Goal: Information Seeking & Learning: Check status

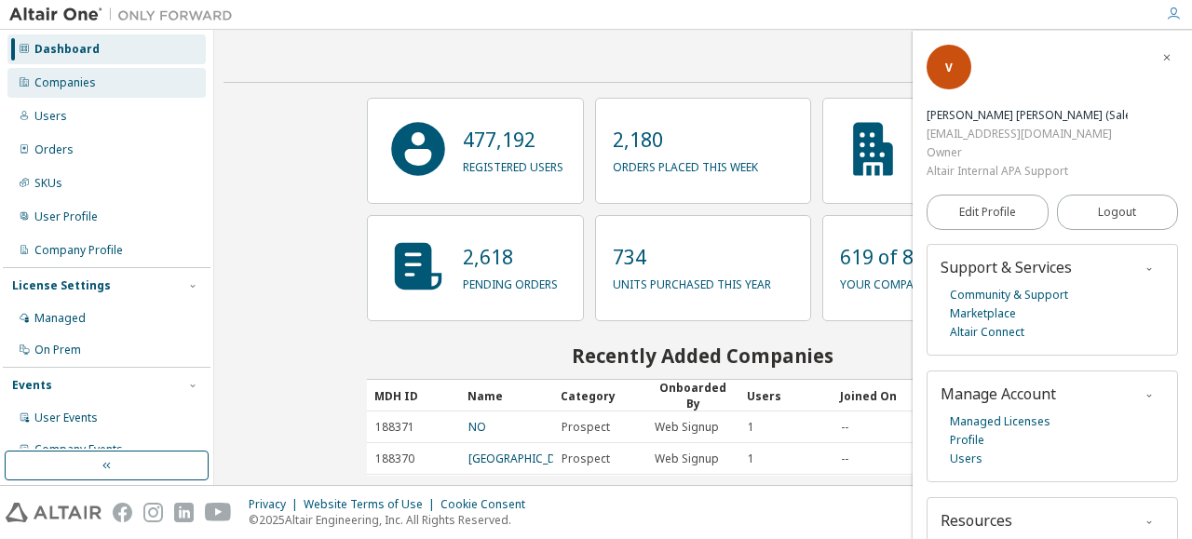
scroll to position [43, 0]
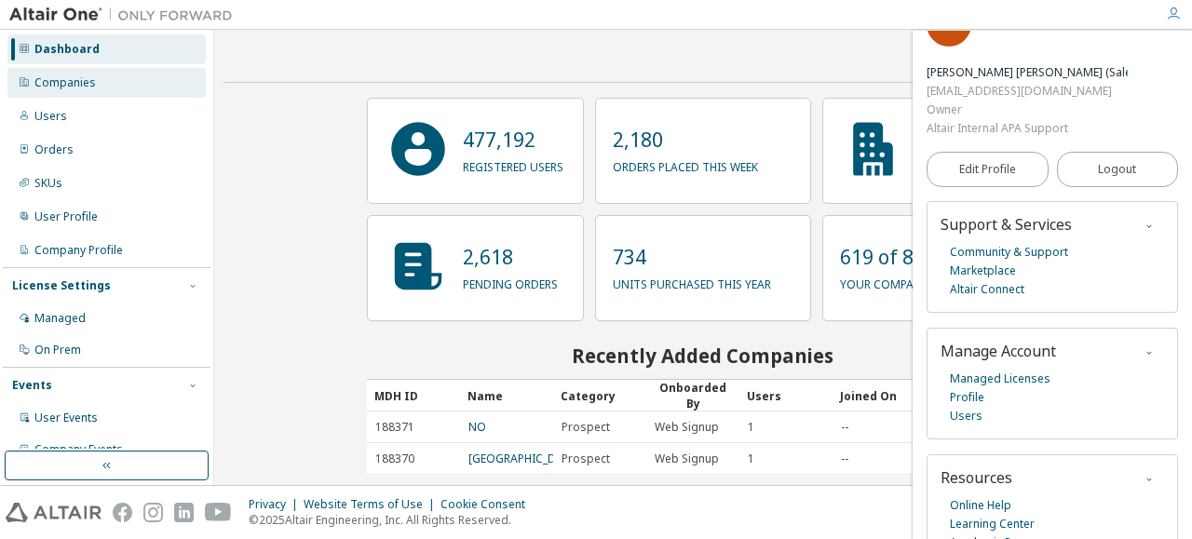
click at [69, 96] on div "Companies" at bounding box center [106, 83] width 198 height 30
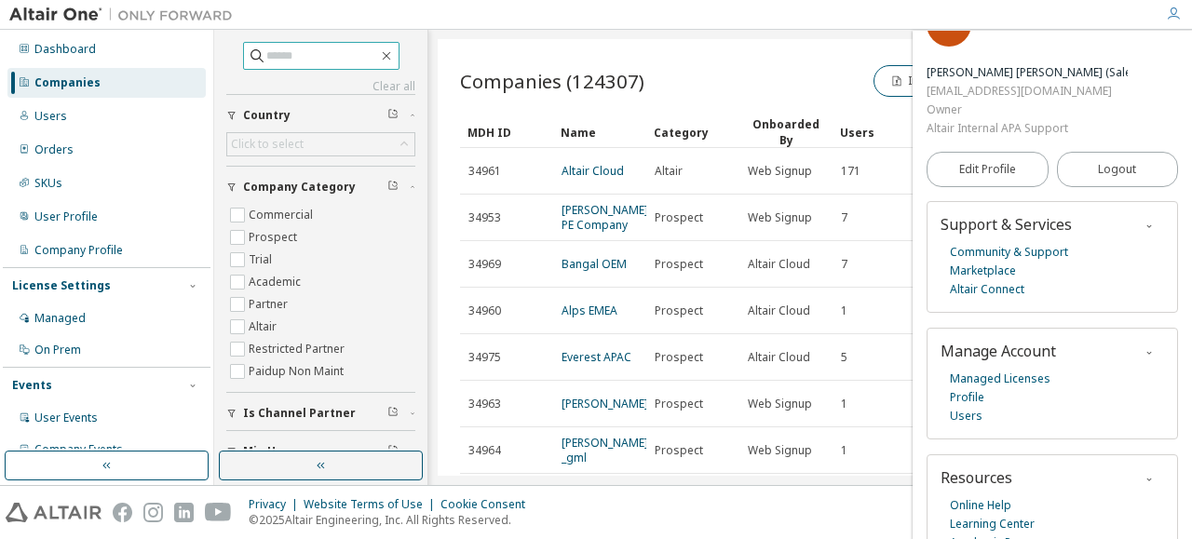
click at [274, 53] on input "text" at bounding box center [322, 56] width 112 height 19
type input "****"
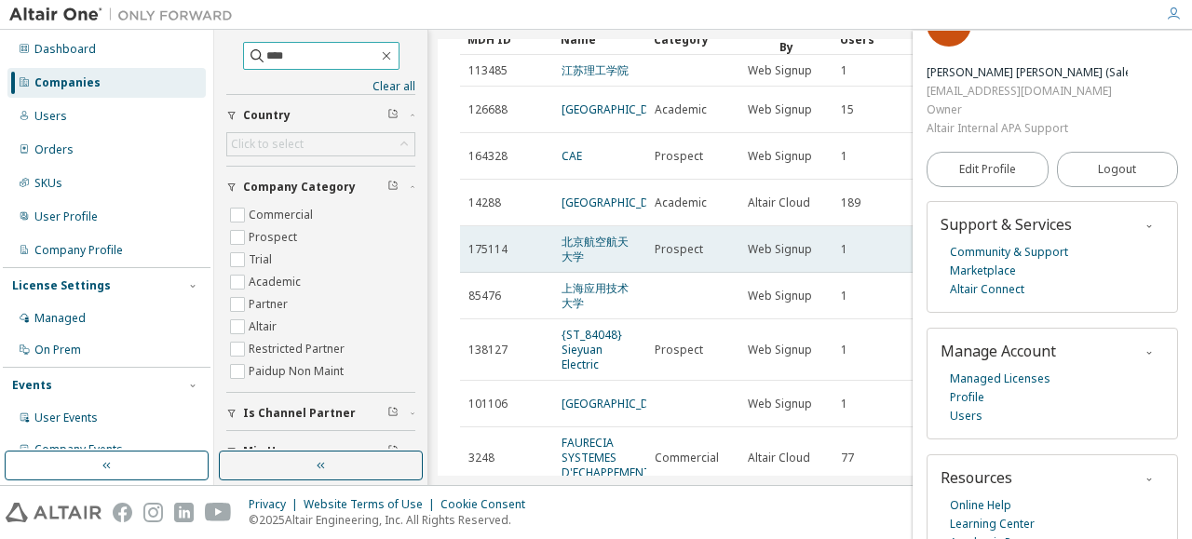
scroll to position [266, 0]
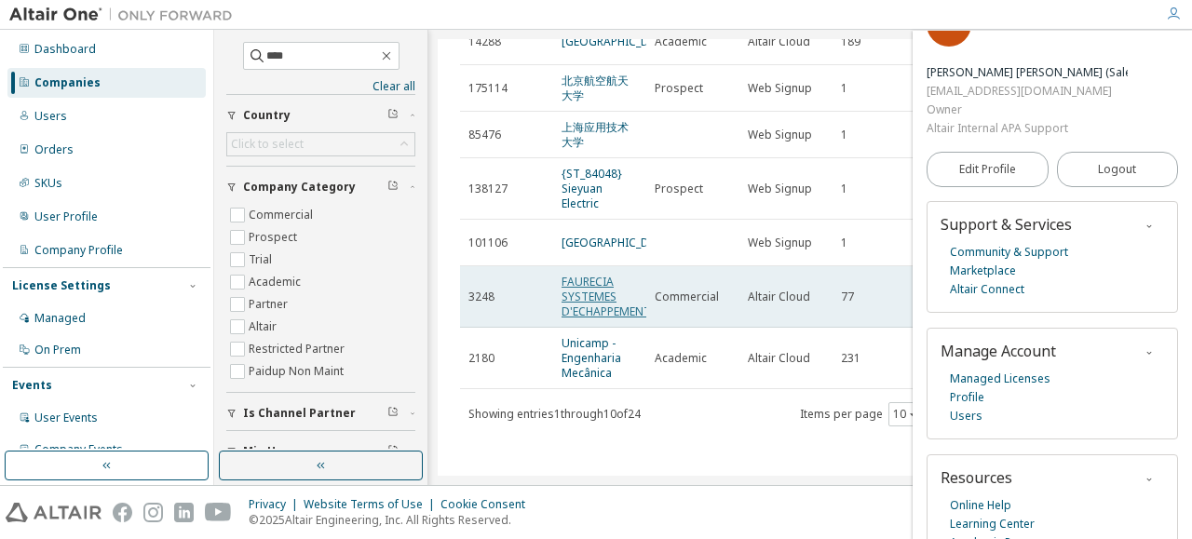
click at [589, 282] on link "FAURECIA SYSTEMES D'ECHAPPEMENT" at bounding box center [606, 297] width 89 height 46
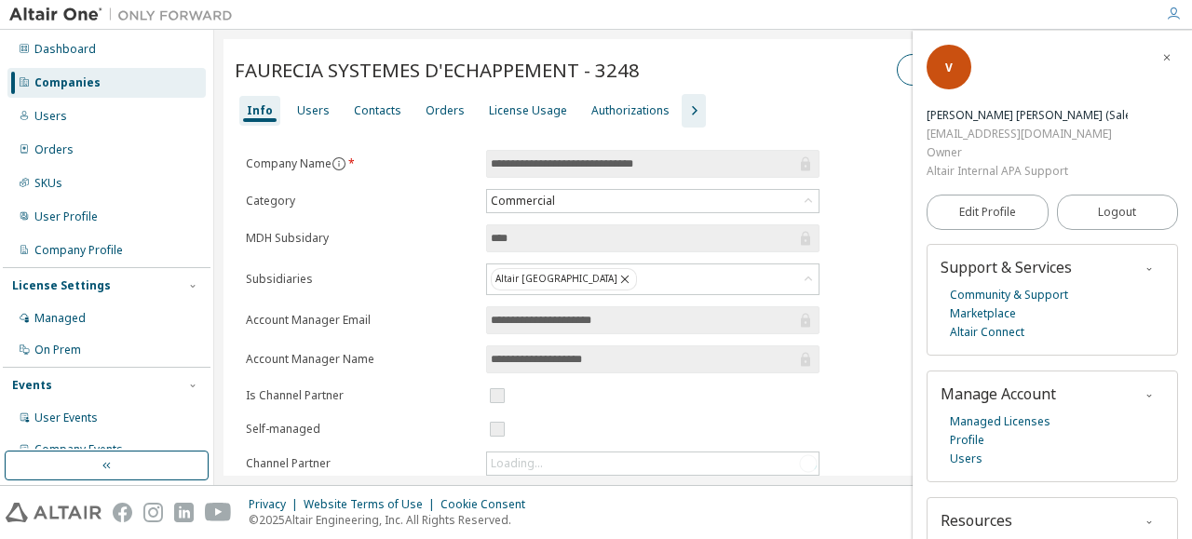
click at [1162, 57] on icon "button" at bounding box center [1166, 57] width 11 height 11
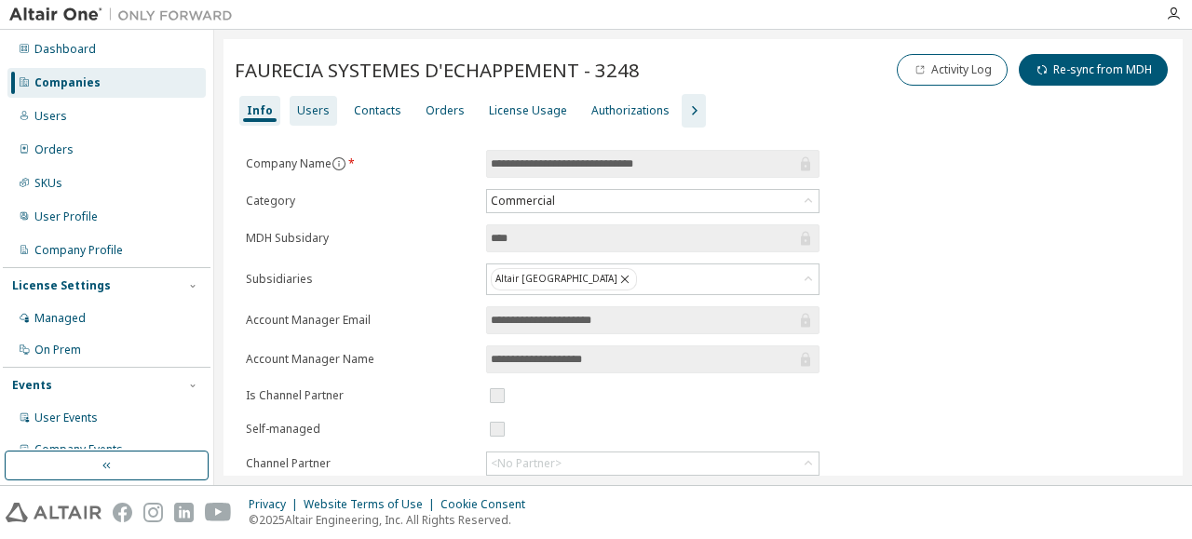
click at [305, 115] on div "Users" at bounding box center [313, 110] width 33 height 15
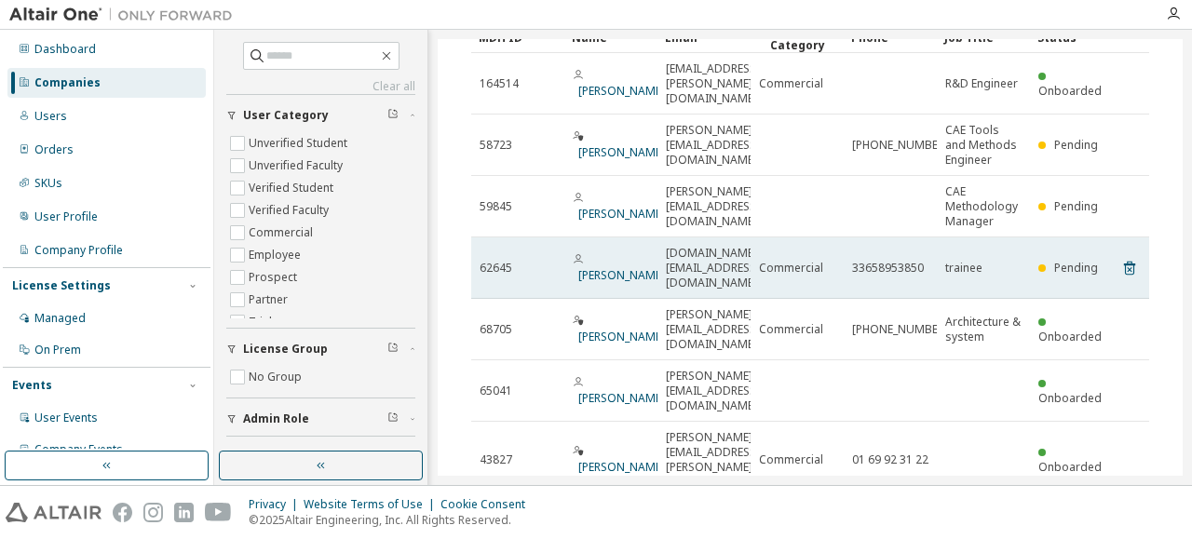
scroll to position [363, 0]
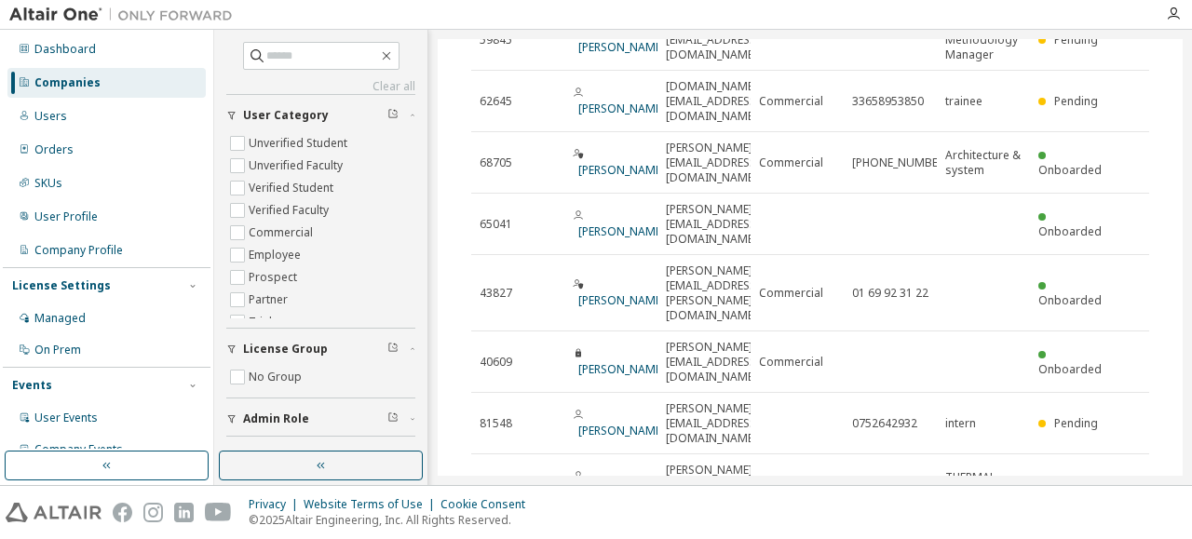
click at [1096, 527] on icon "button" at bounding box center [1101, 538] width 22 height 22
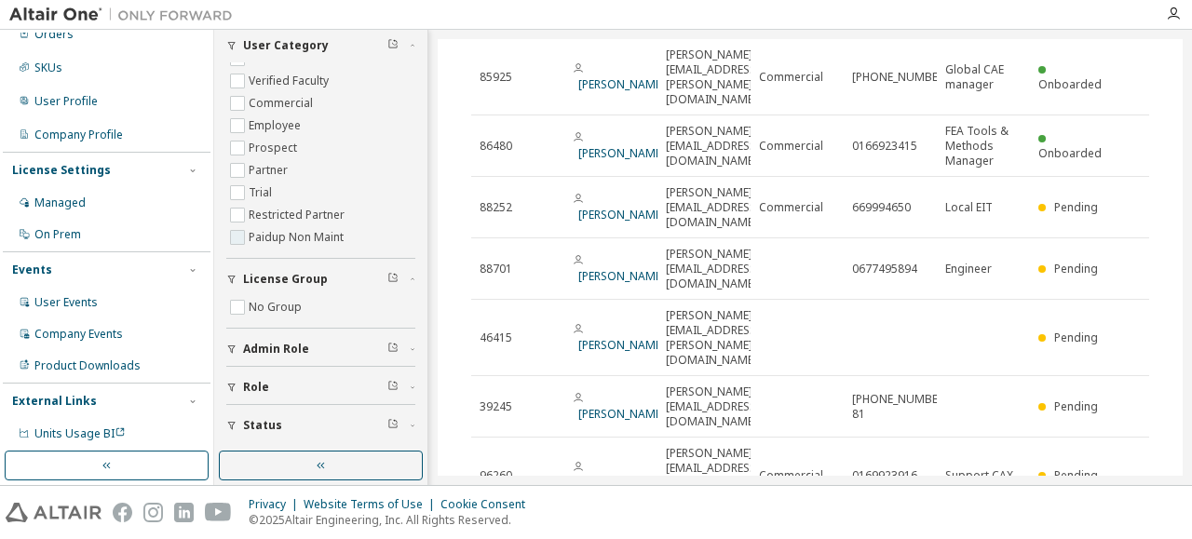
scroll to position [0, 0]
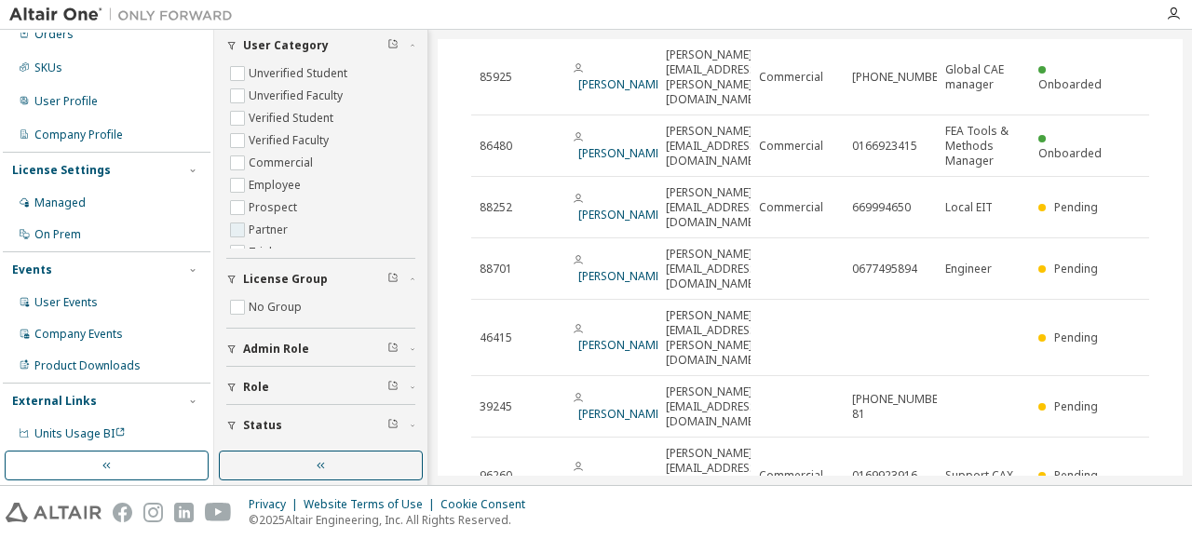
click at [259, 230] on label "Partner" at bounding box center [270, 230] width 43 height 22
type input "*"
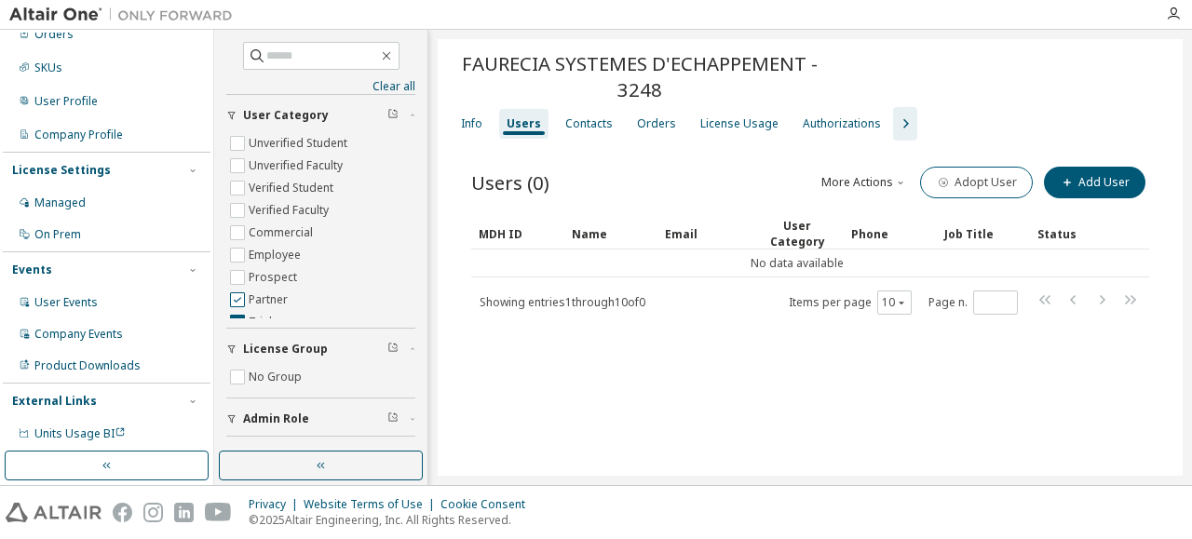
click at [249, 298] on label "Partner" at bounding box center [270, 300] width 43 height 22
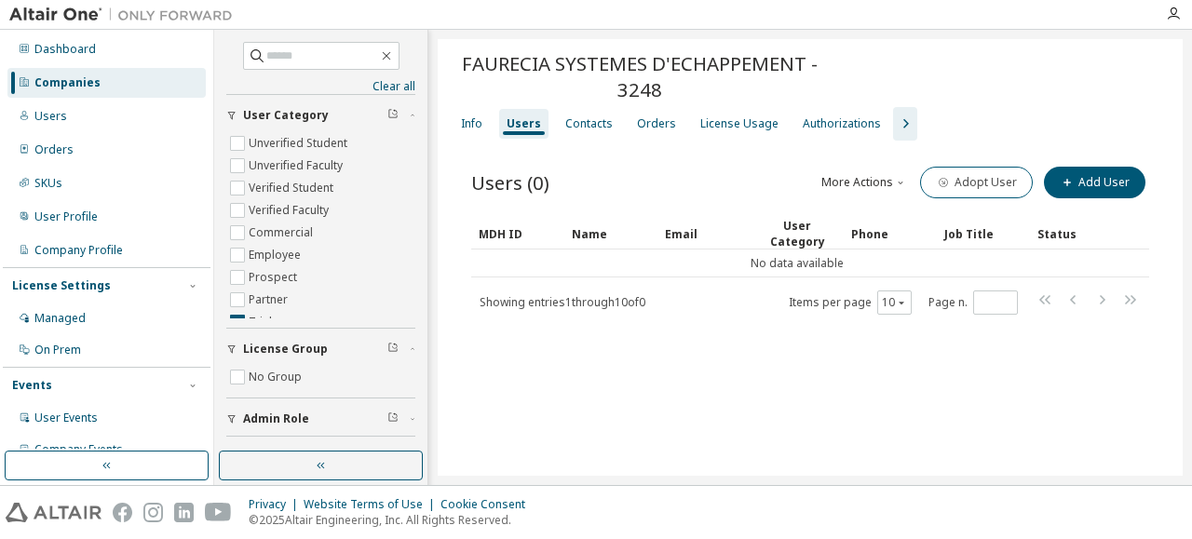
click at [68, 90] on div "Companies" at bounding box center [106, 83] width 198 height 30
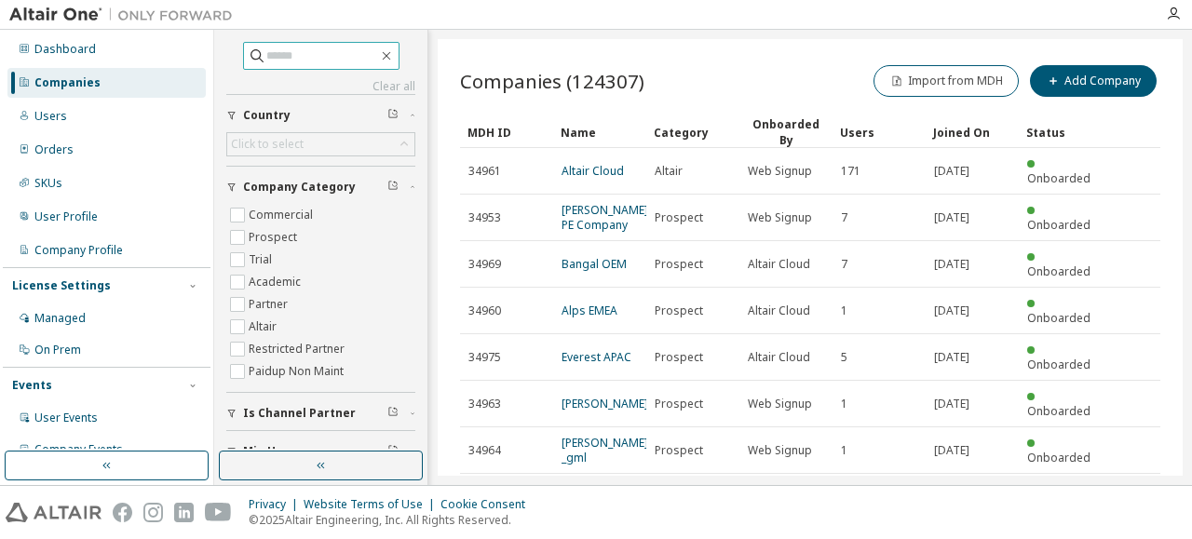
click at [278, 64] on span at bounding box center [321, 56] width 156 height 28
click at [281, 59] on input "text" at bounding box center [322, 56] width 112 height 19
type input "****"
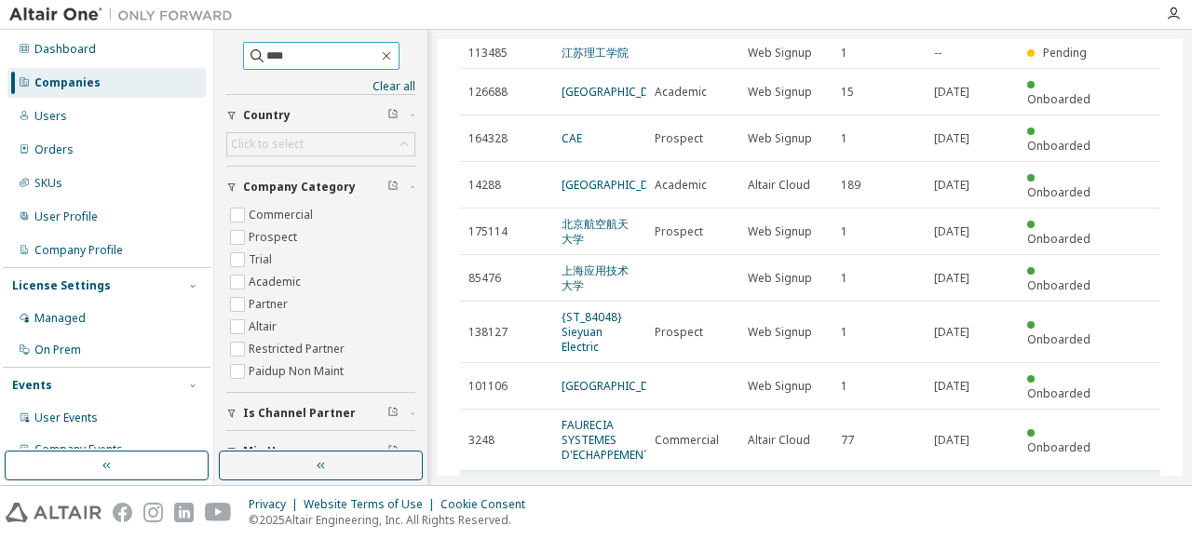
scroll to position [266, 0]
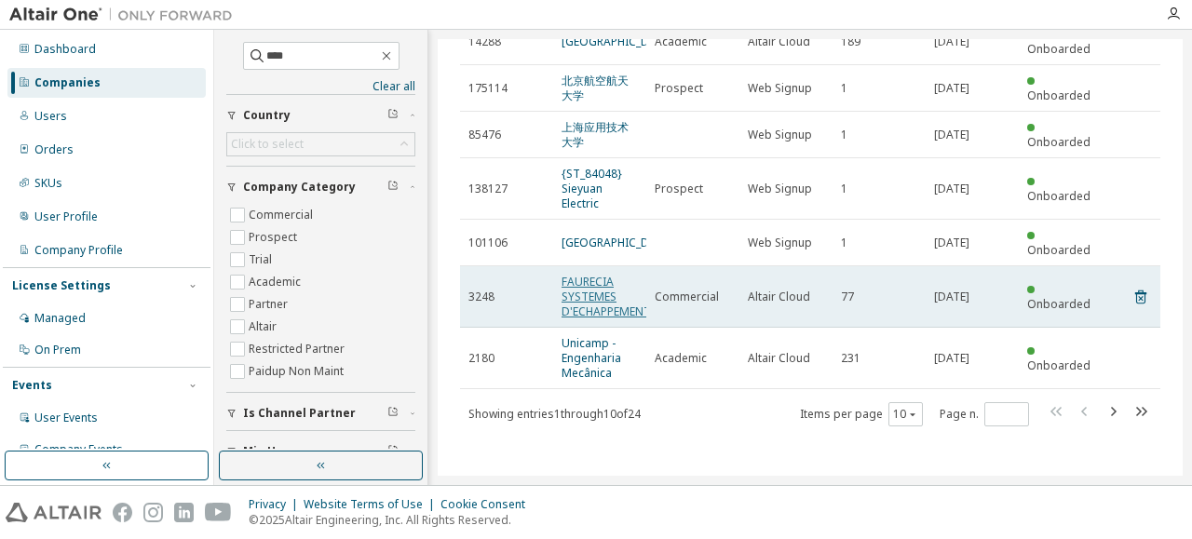
click at [604, 280] on link "FAURECIA SYSTEMES D'ECHAPPEMENT" at bounding box center [606, 297] width 89 height 46
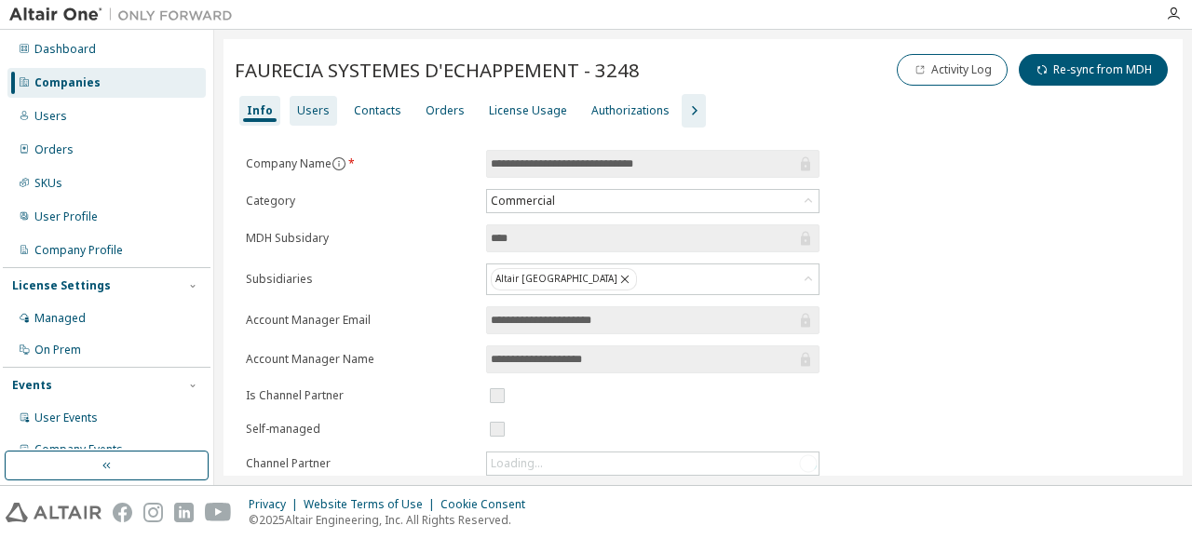
click at [311, 110] on div "Users" at bounding box center [313, 110] width 33 height 15
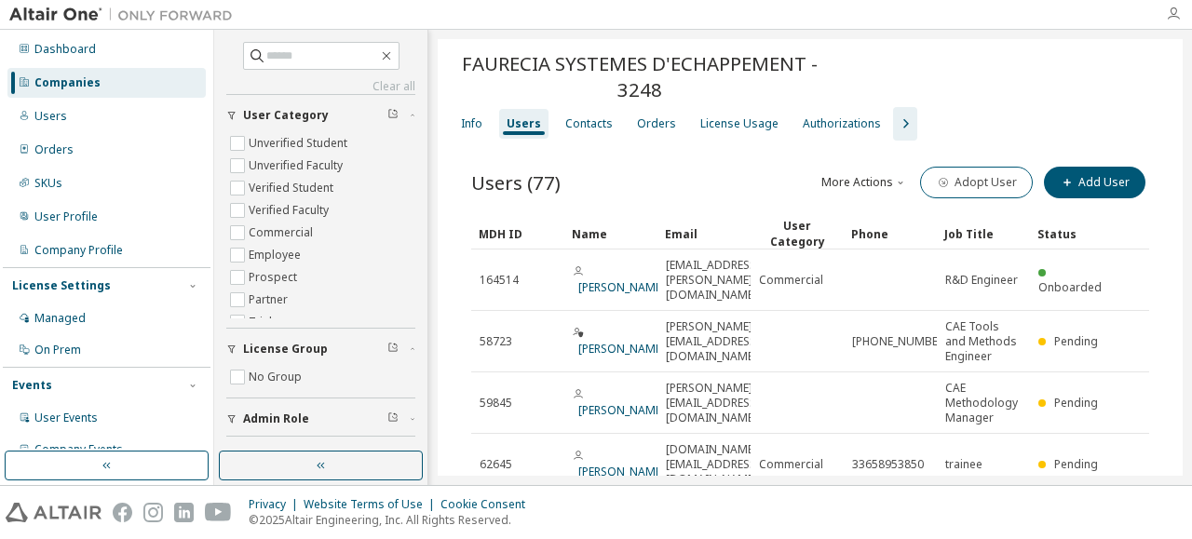
click at [1173, 20] on icon "button" at bounding box center [1173, 14] width 15 height 15
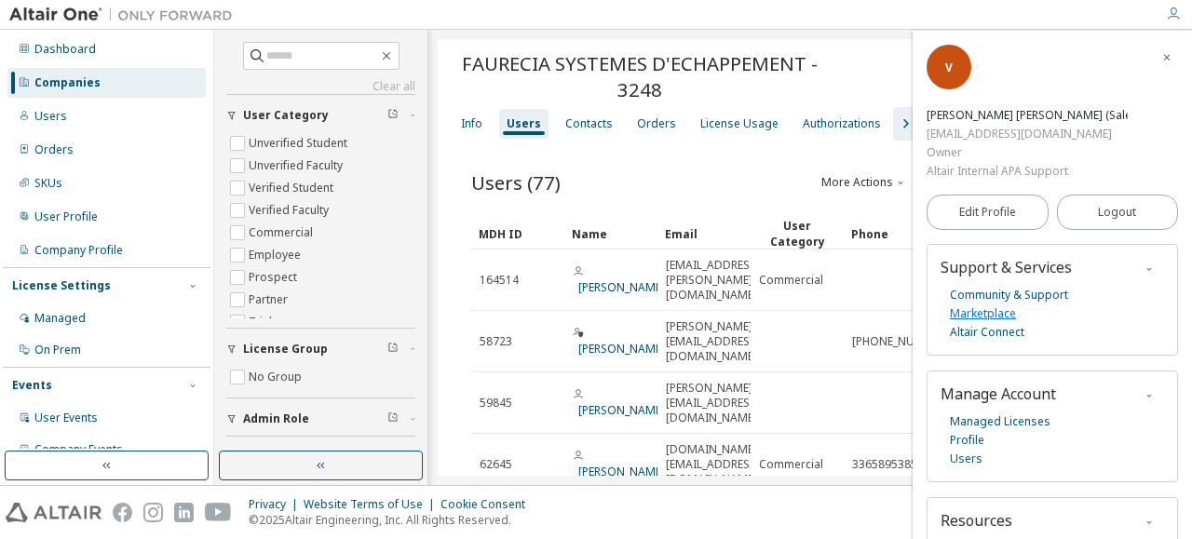
click at [977, 305] on link "Marketplace" at bounding box center [983, 314] width 66 height 19
click at [1163, 62] on span "button" at bounding box center [1166, 57] width 19 height 30
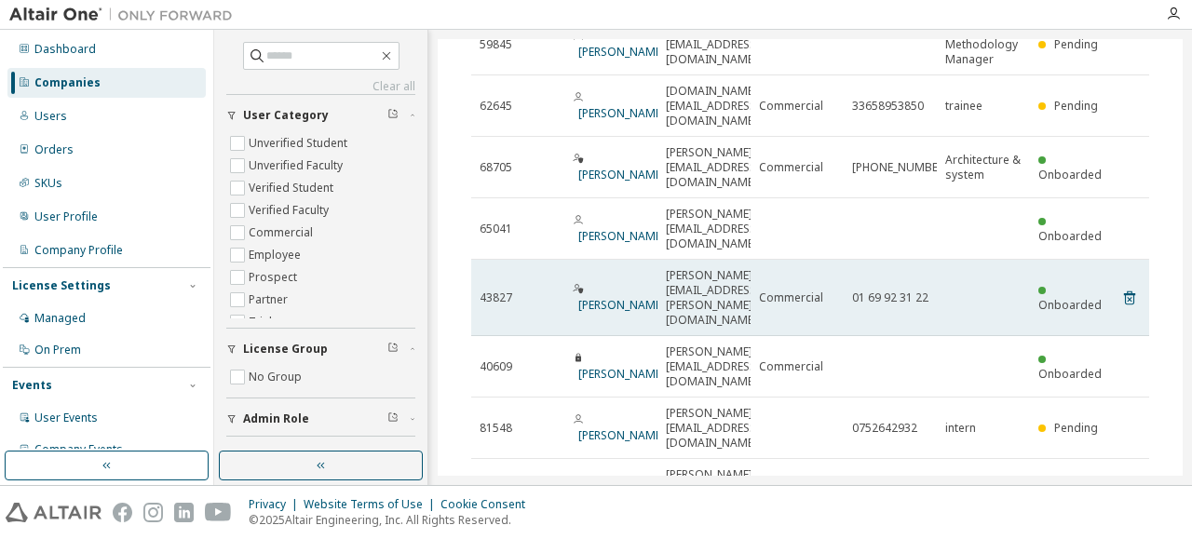
scroll to position [363, 0]
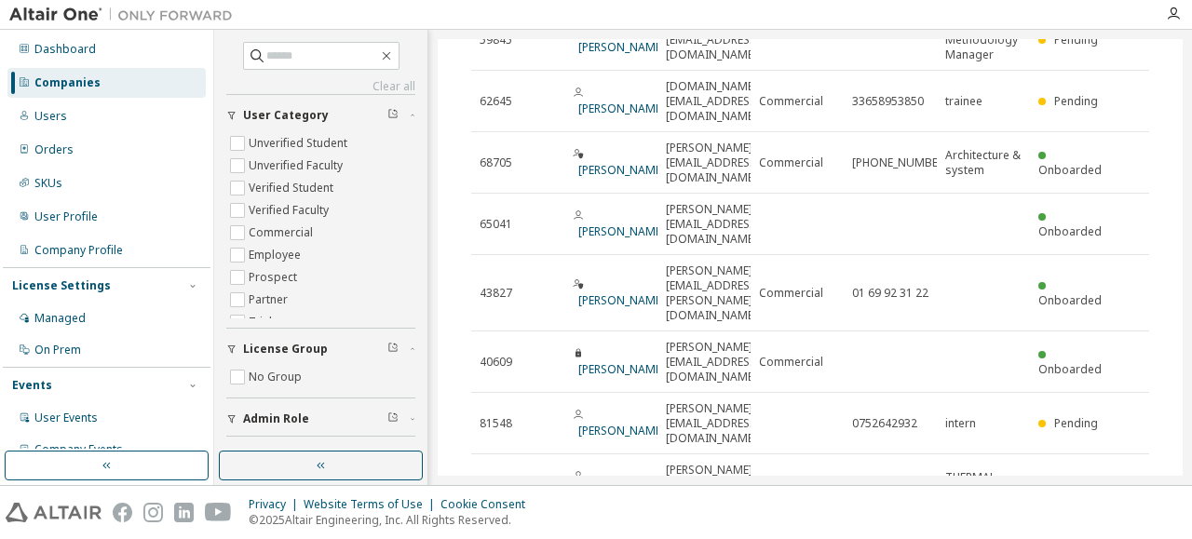
click at [1097, 527] on icon "button" at bounding box center [1101, 538] width 22 height 22
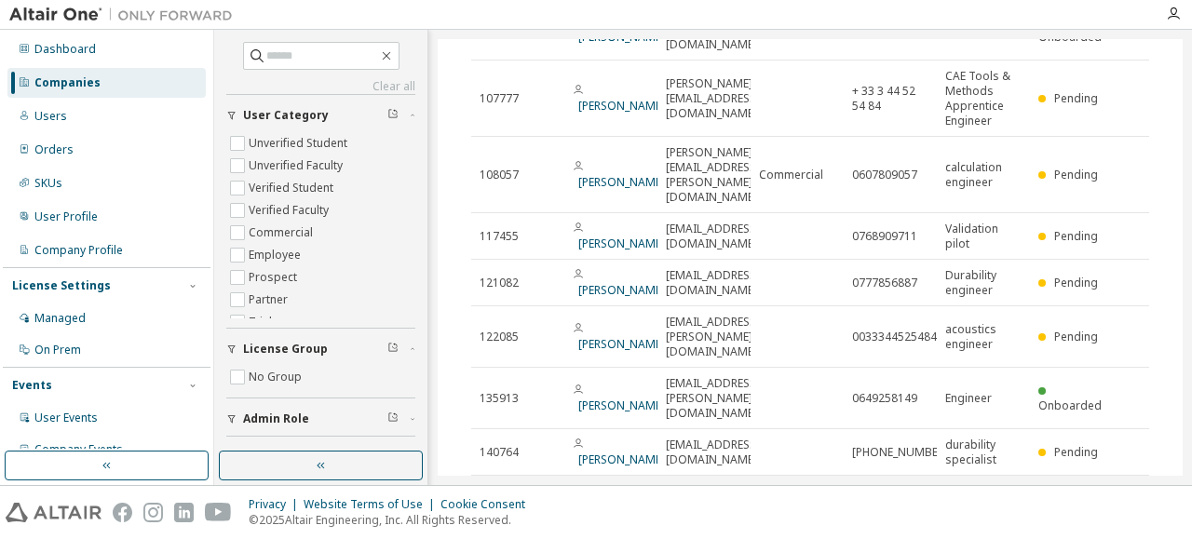
scroll to position [378, 0]
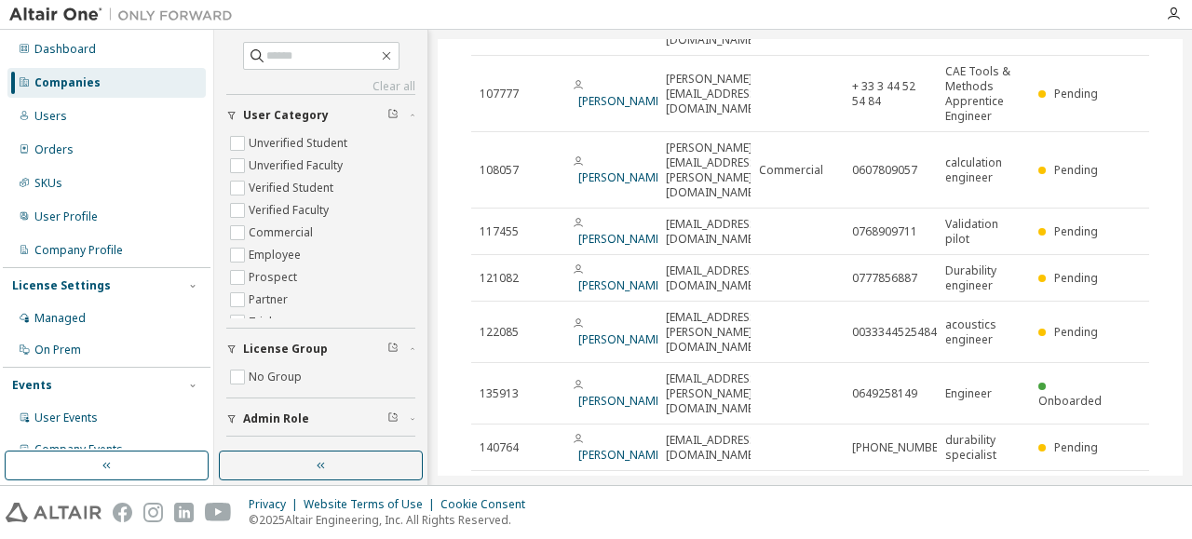
click at [1100, 489] on icon "button" at bounding box center [1103, 493] width 6 height 9
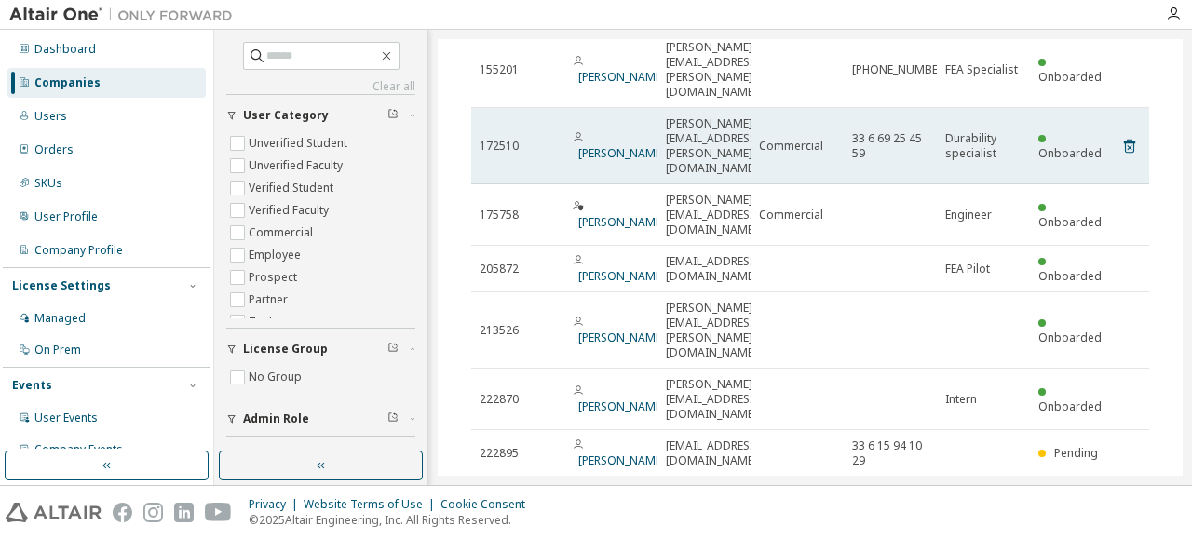
scroll to position [333, 0]
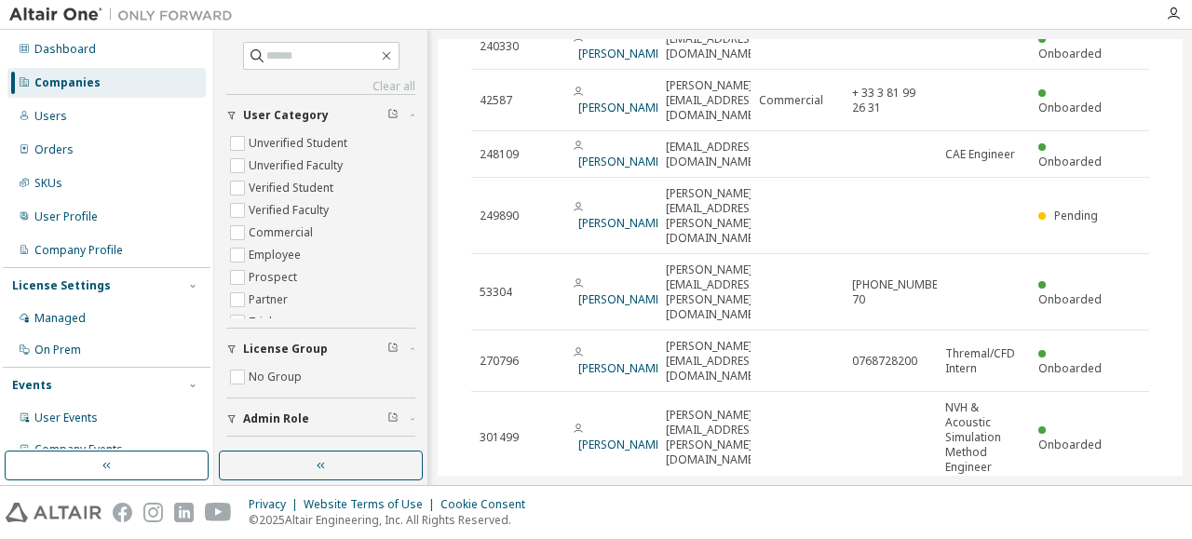
scroll to position [363, 0]
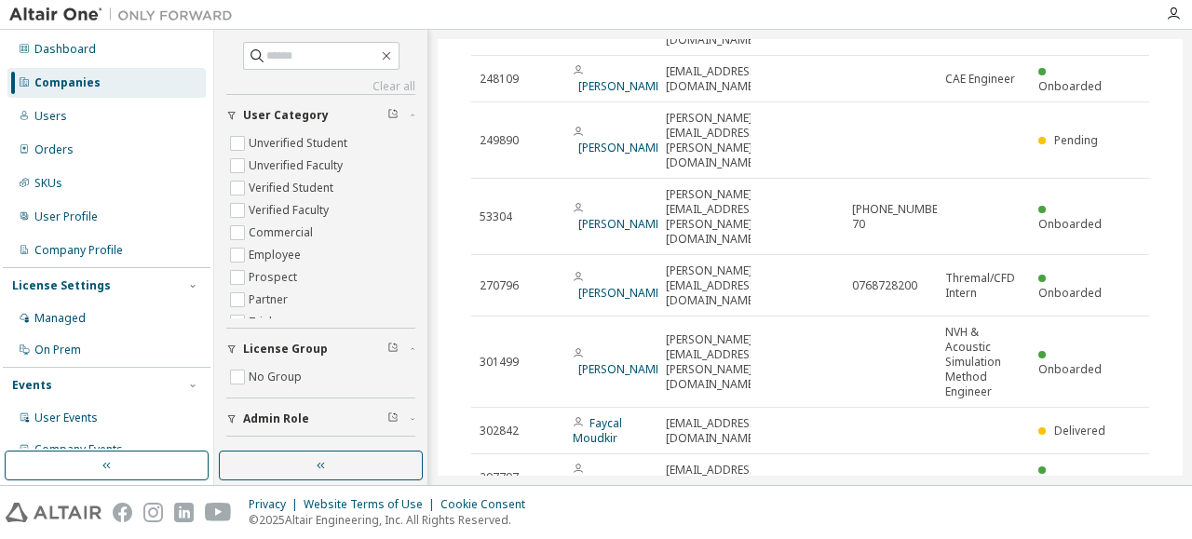
click at [1100, 519] on icon "button" at bounding box center [1103, 523] width 6 height 9
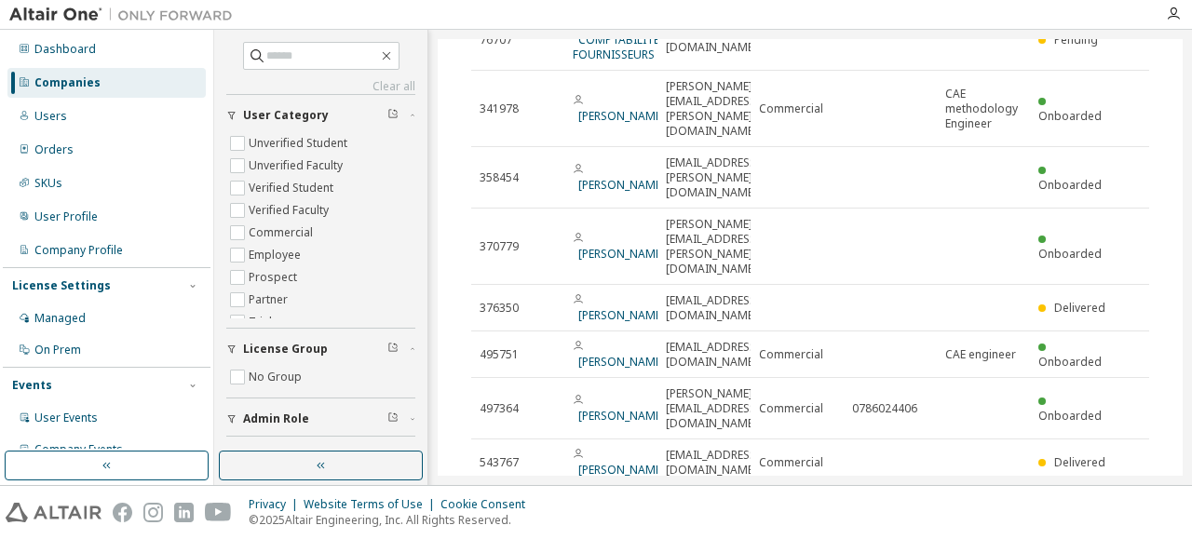
click at [1097, 497] on icon "button" at bounding box center [1101, 508] width 22 height 22
type input "*"
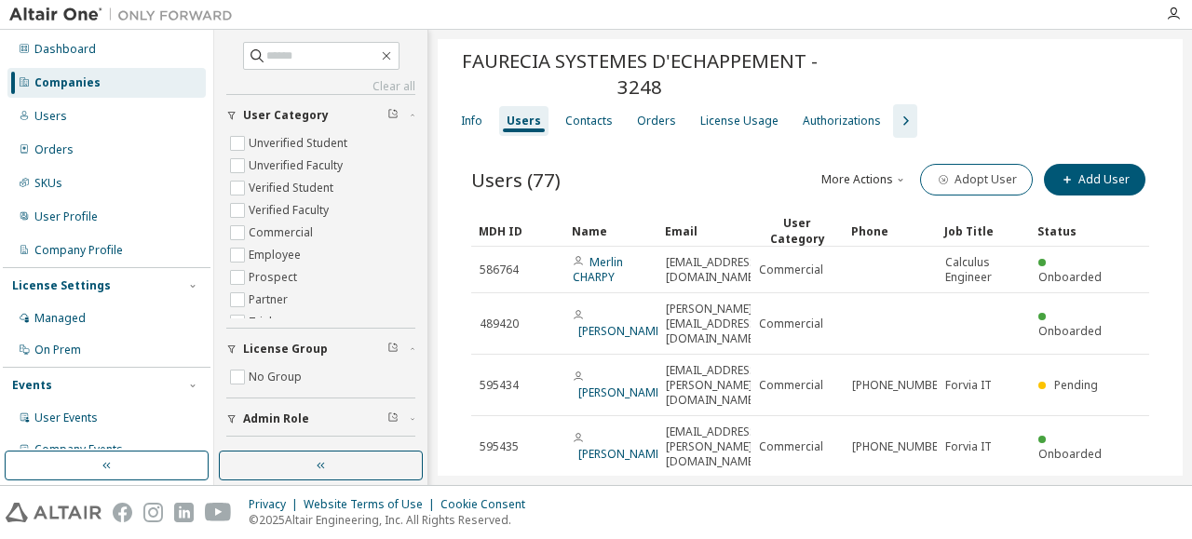
scroll to position [0, 0]
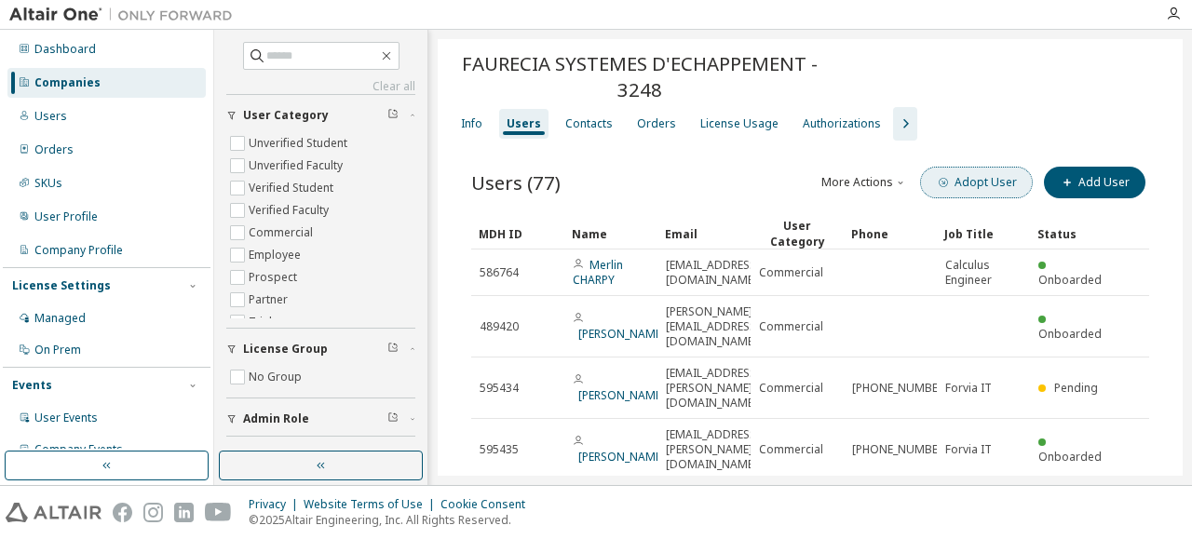
click at [989, 192] on button "Adopt User" at bounding box center [976, 183] width 113 height 32
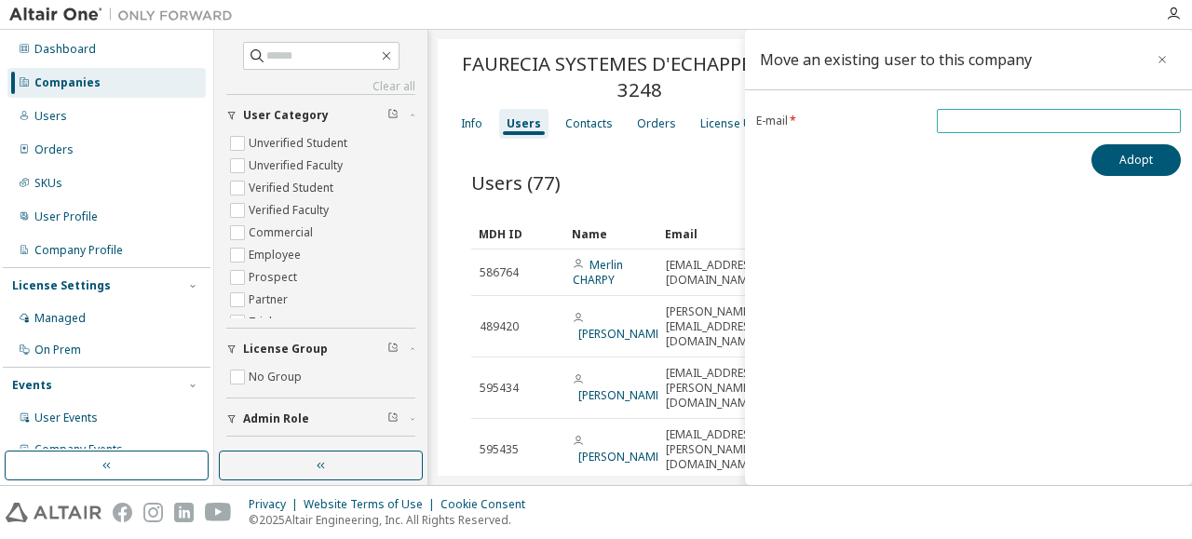
click at [982, 120] on input "email" at bounding box center [1058, 121] width 235 height 15
paste input "**********"
click at [978, 117] on input "**********" at bounding box center [1058, 121] width 235 height 15
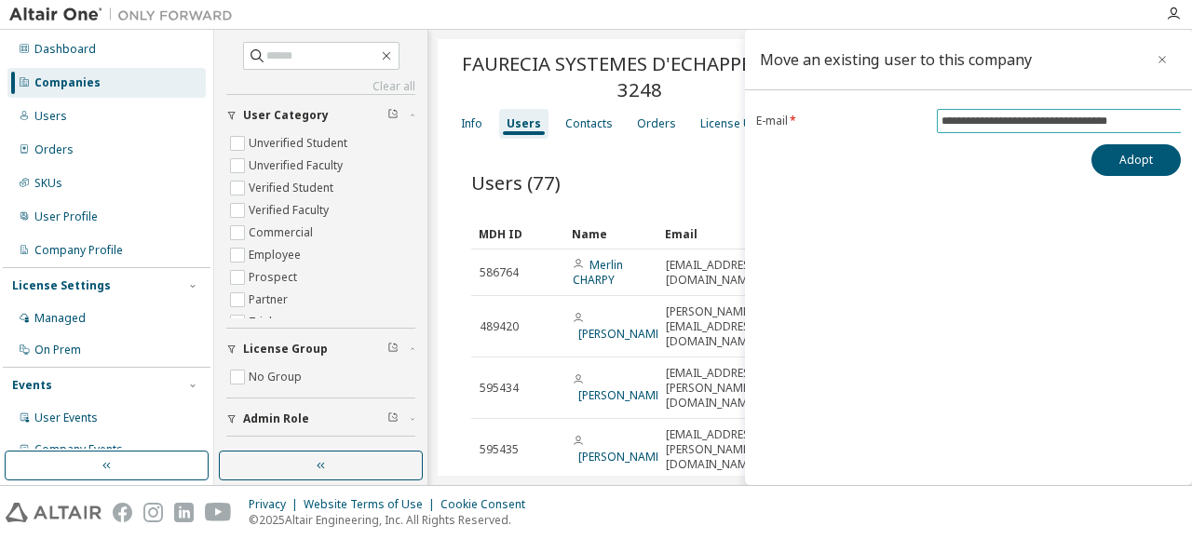
click at [1163, 120] on input "**********" at bounding box center [1058, 121] width 235 height 15
type input "**********"
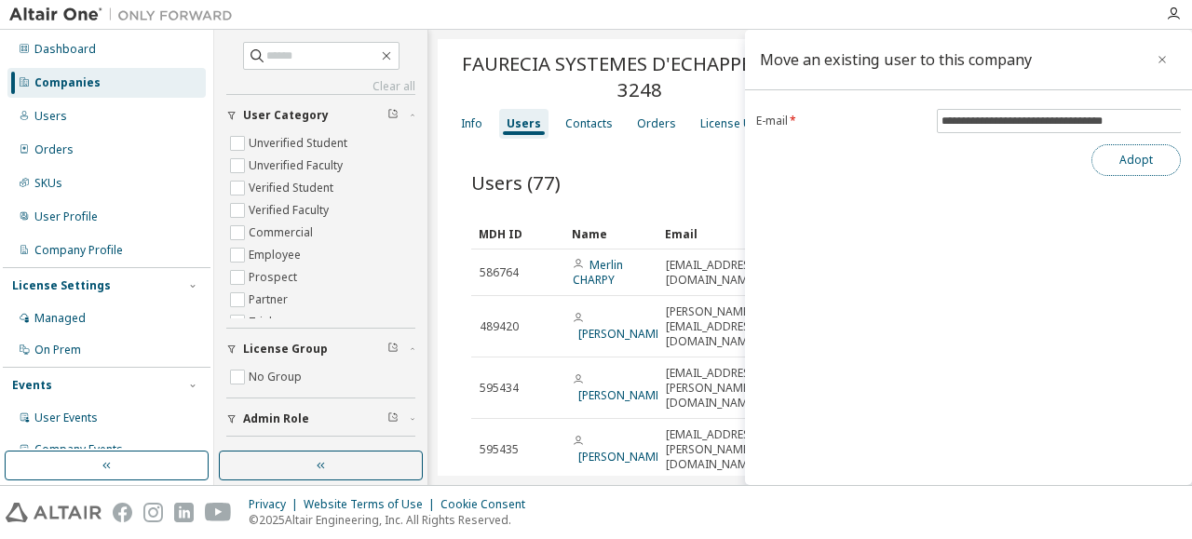
click at [1117, 159] on button "Adopt" at bounding box center [1135, 160] width 89 height 32
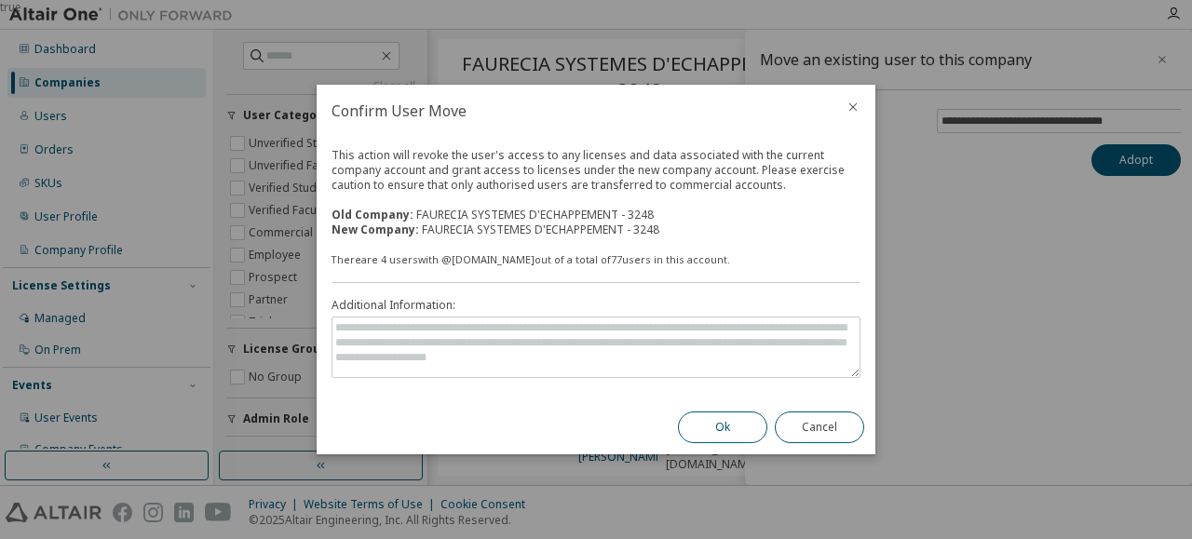
click at [716, 427] on button "Ok" at bounding box center [722, 428] width 89 height 32
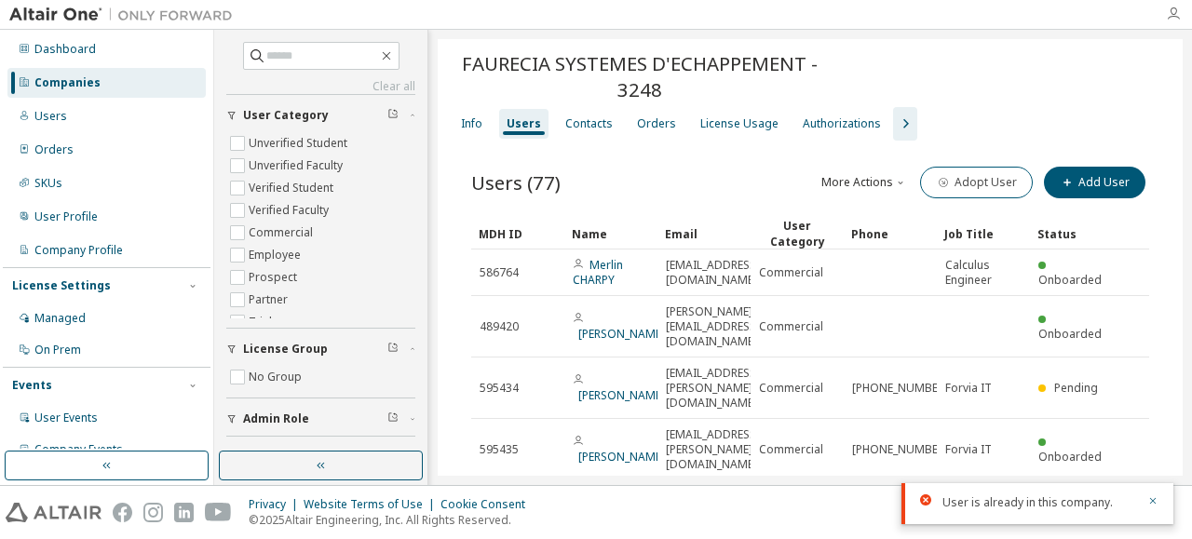
click at [1173, 11] on icon "button" at bounding box center [1173, 14] width 15 height 15
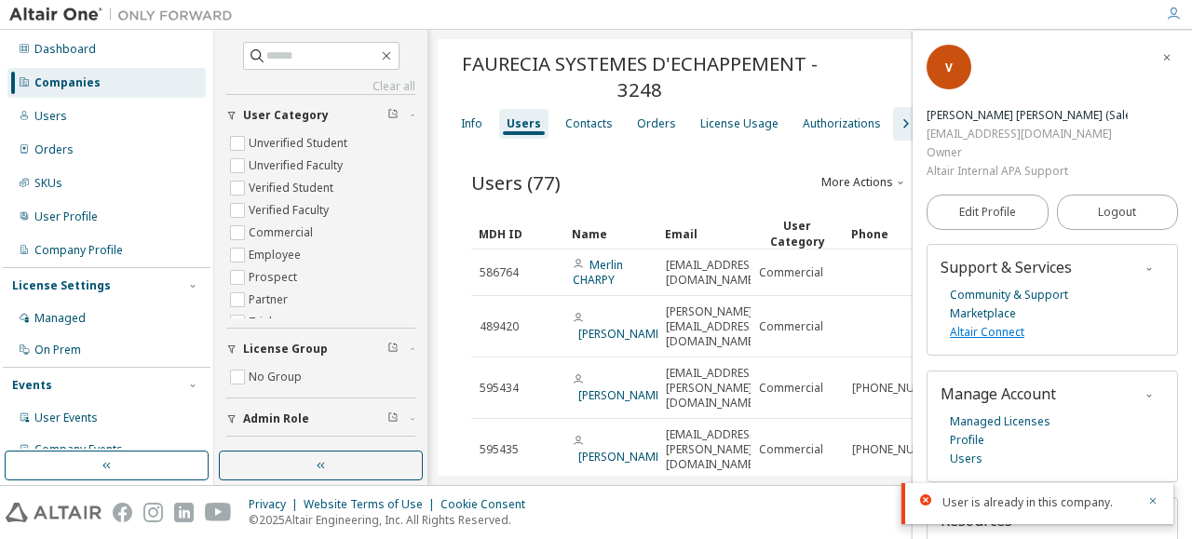
click at [989, 323] on link "Altair Connect" at bounding box center [987, 332] width 74 height 19
click at [1163, 57] on span "button" at bounding box center [1166, 57] width 19 height 30
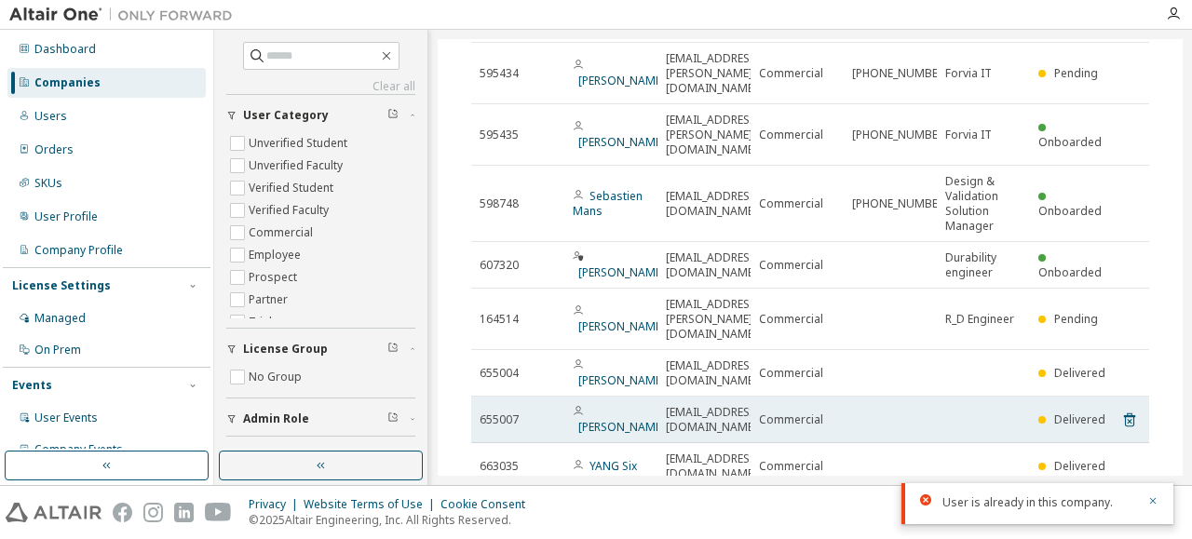
scroll to position [333, 0]
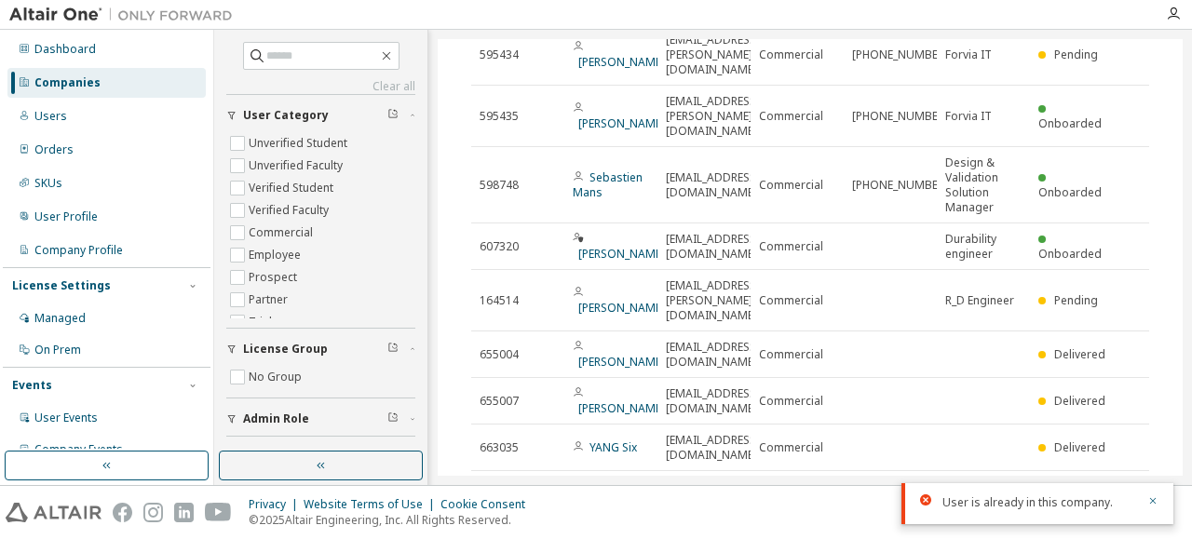
click at [1099, 482] on icon "button" at bounding box center [1101, 493] width 22 height 22
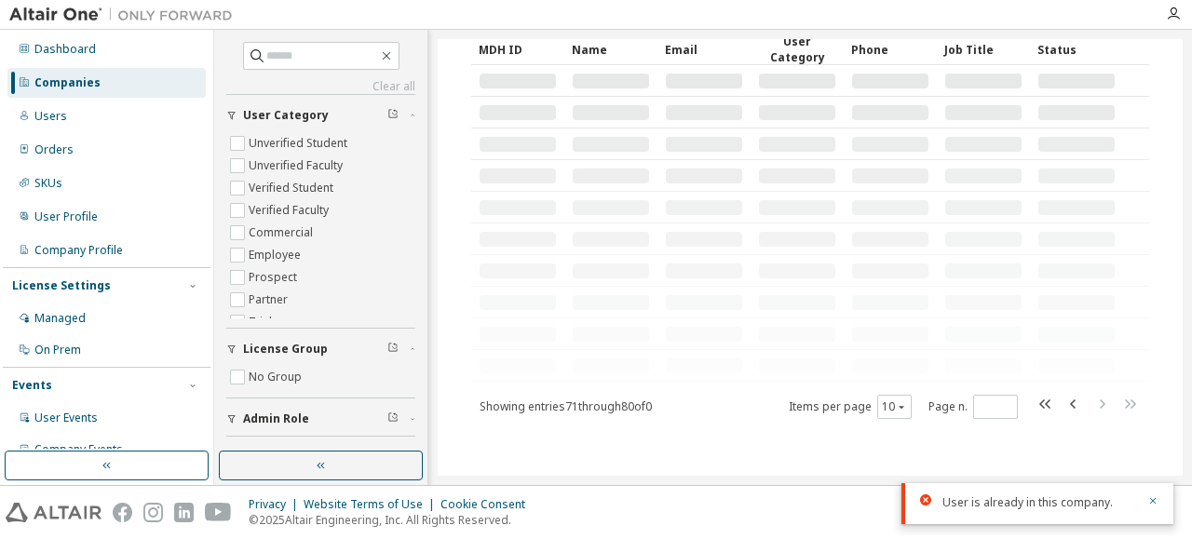
scroll to position [194, 0]
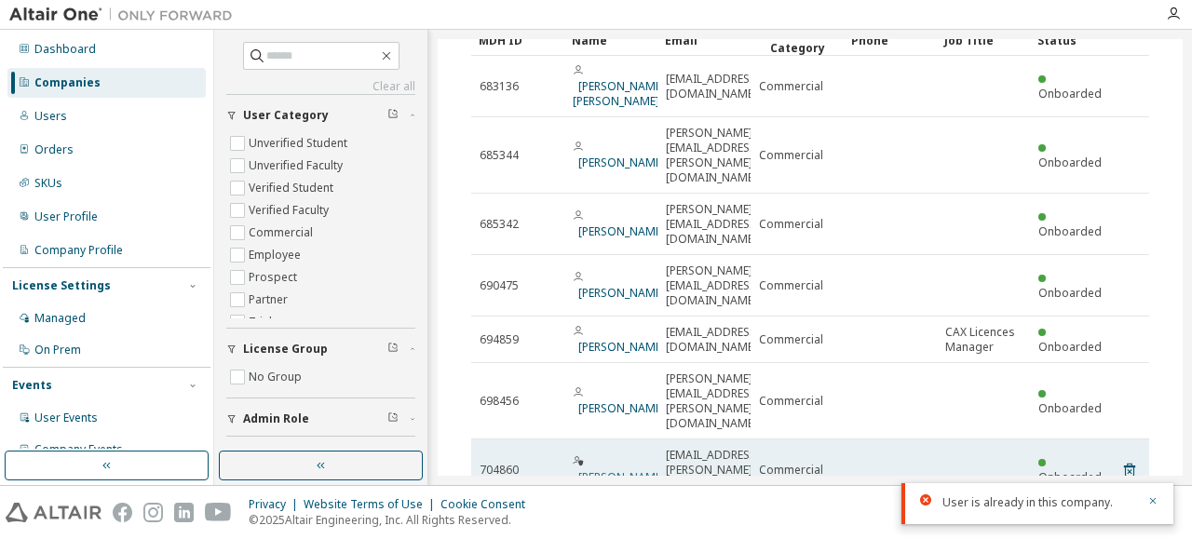
click at [615, 469] on link "Pascal GAUTHIER" at bounding box center [621, 477] width 87 height 16
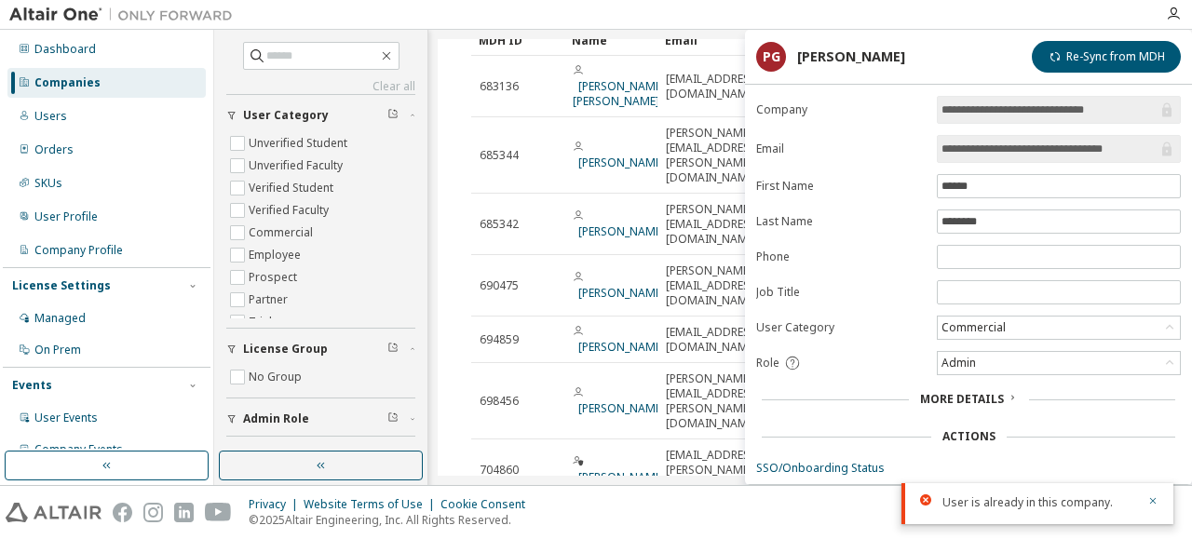
drag, startPoint x: 941, startPoint y: 62, endPoint x: 512, endPoint y: 25, distance: 430.0
click at [512, 25] on div "**********" at bounding box center [596, 269] width 1192 height 539
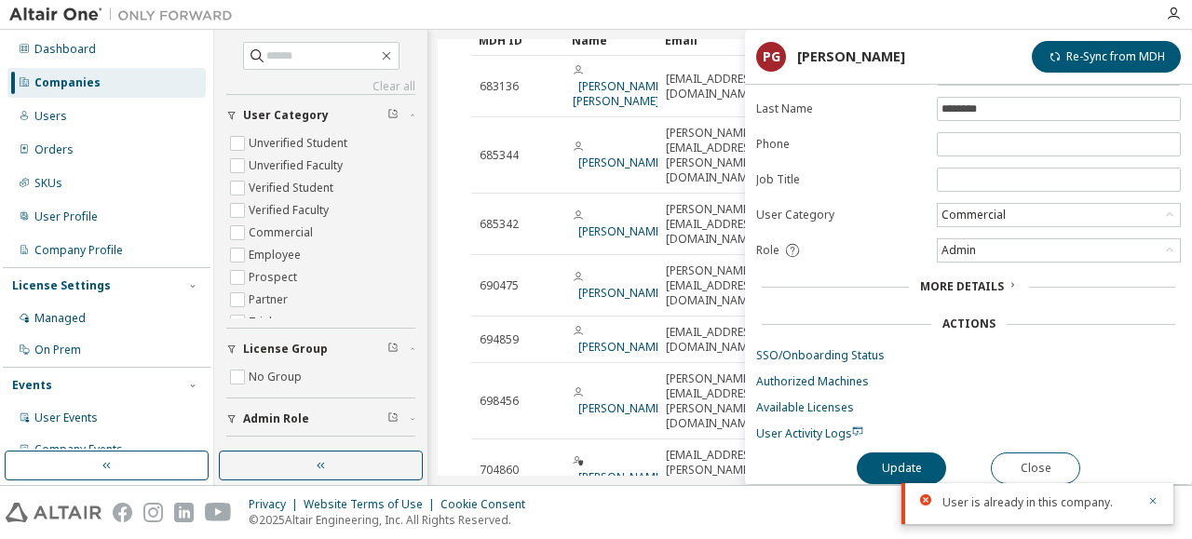
click at [970, 320] on div "Actions" at bounding box center [968, 324] width 53 height 15
click at [1008, 279] on icon at bounding box center [1012, 284] width 11 height 11
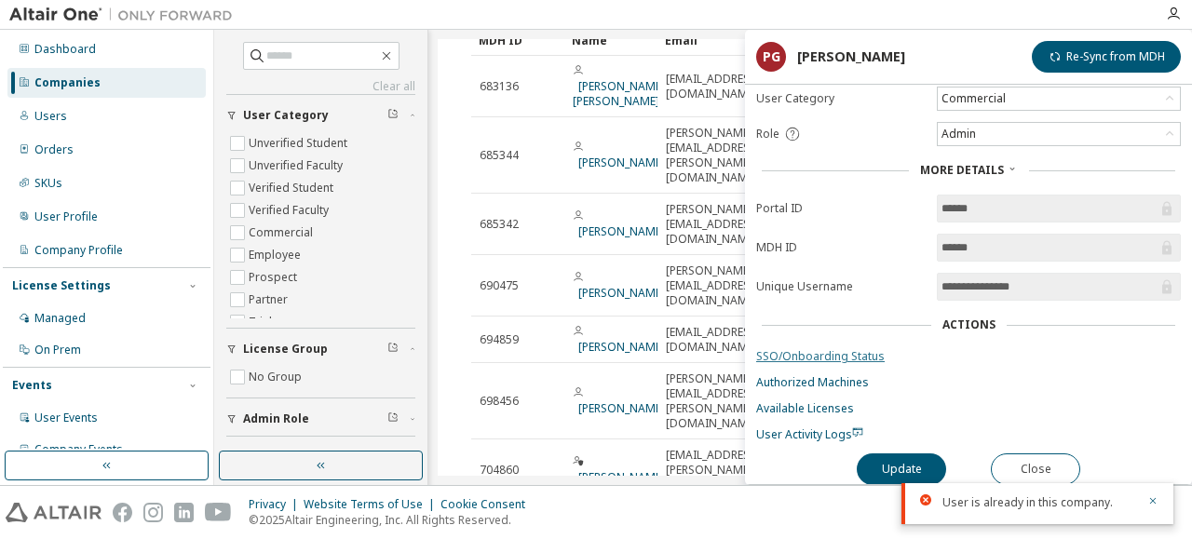
scroll to position [230, 0]
click at [991, 321] on div "Actions" at bounding box center [968, 324] width 53 height 15
click at [976, 319] on div "Actions" at bounding box center [968, 324] width 53 height 15
click at [968, 317] on div "Actions" at bounding box center [968, 324] width 53 height 15
click at [793, 427] on span "User Activity Logs" at bounding box center [809, 434] width 107 height 16
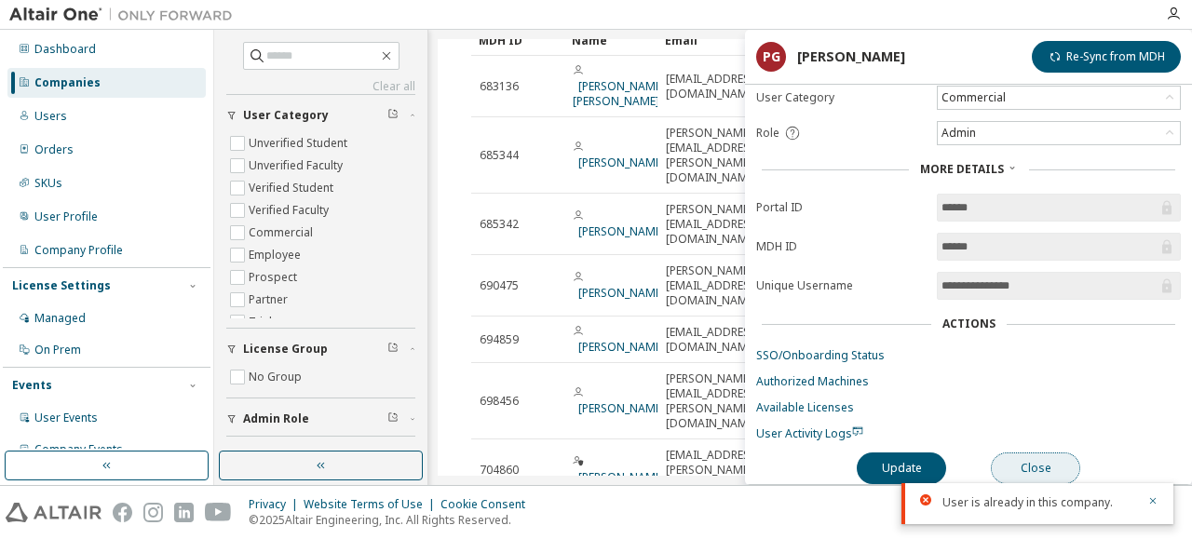
click at [1034, 453] on button "Close" at bounding box center [1035, 469] width 89 height 32
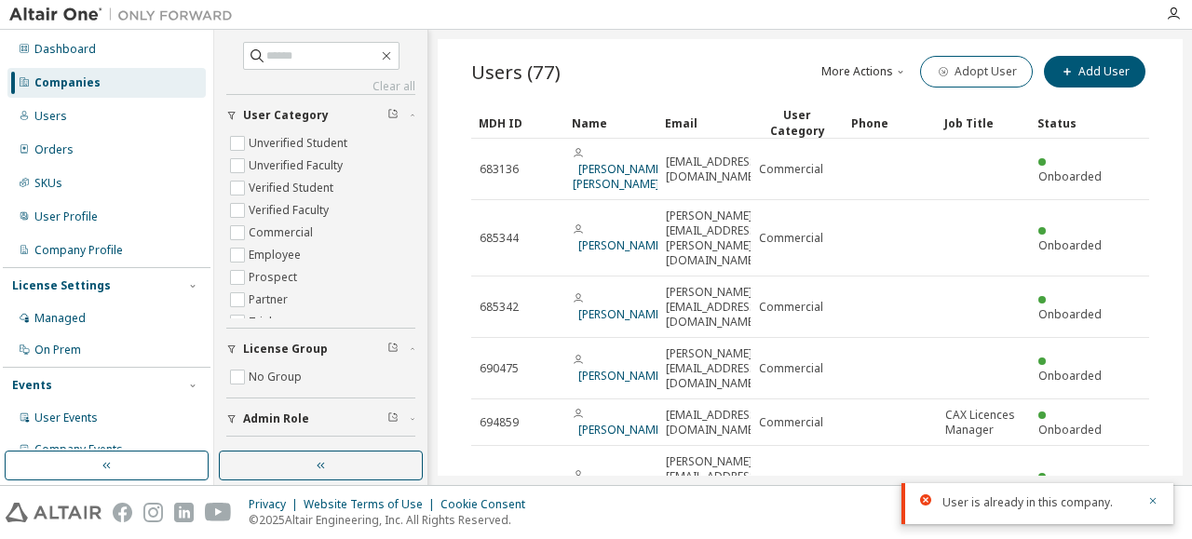
scroll to position [194, 0]
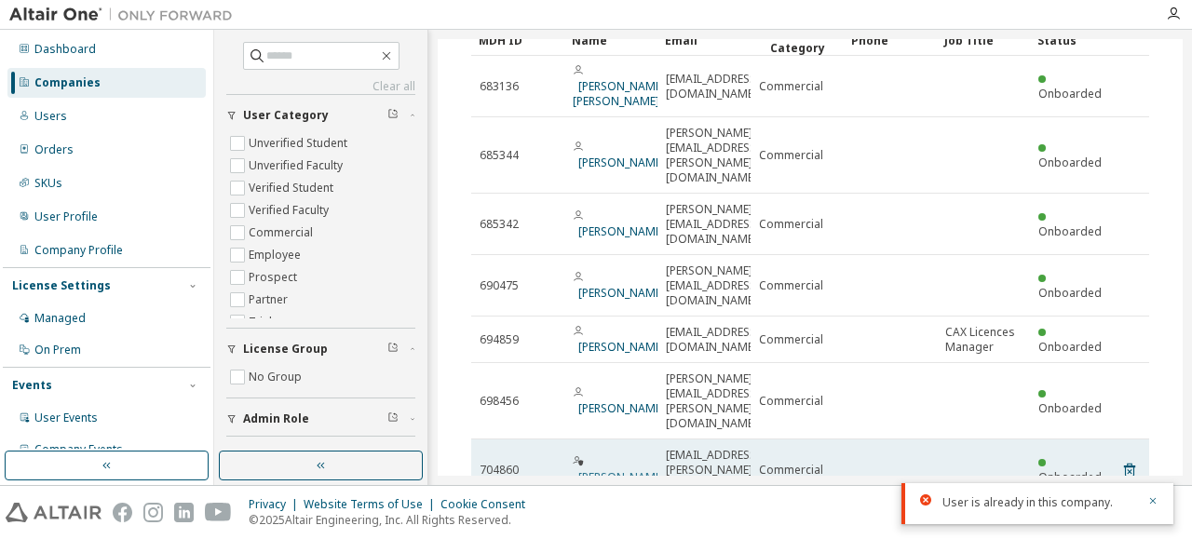
click at [605, 469] on link "Pascal GAUTHIER" at bounding box center [621, 477] width 87 height 16
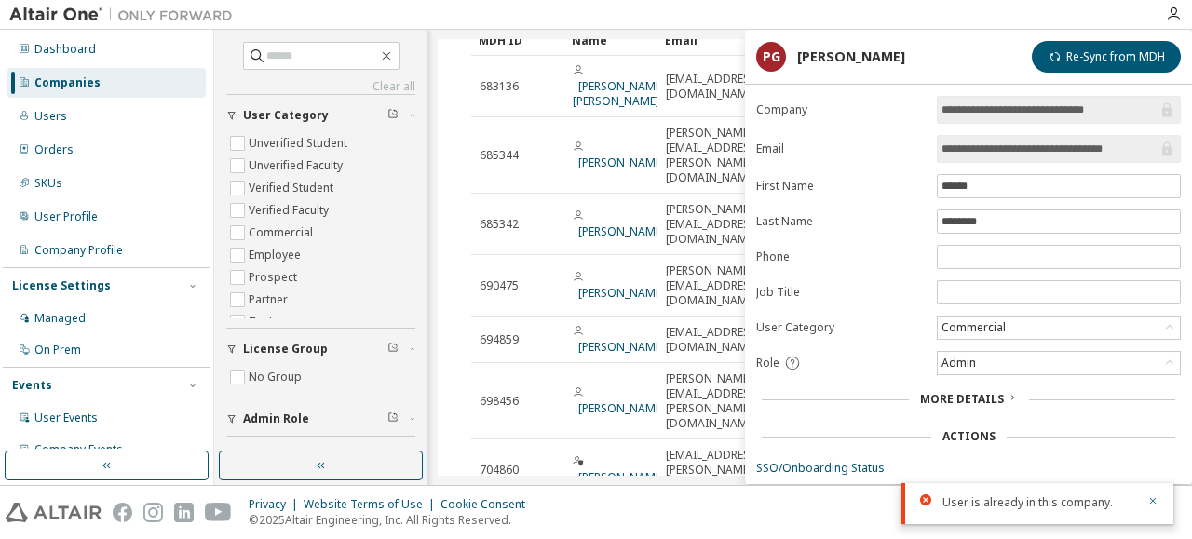
scroll to position [115, 0]
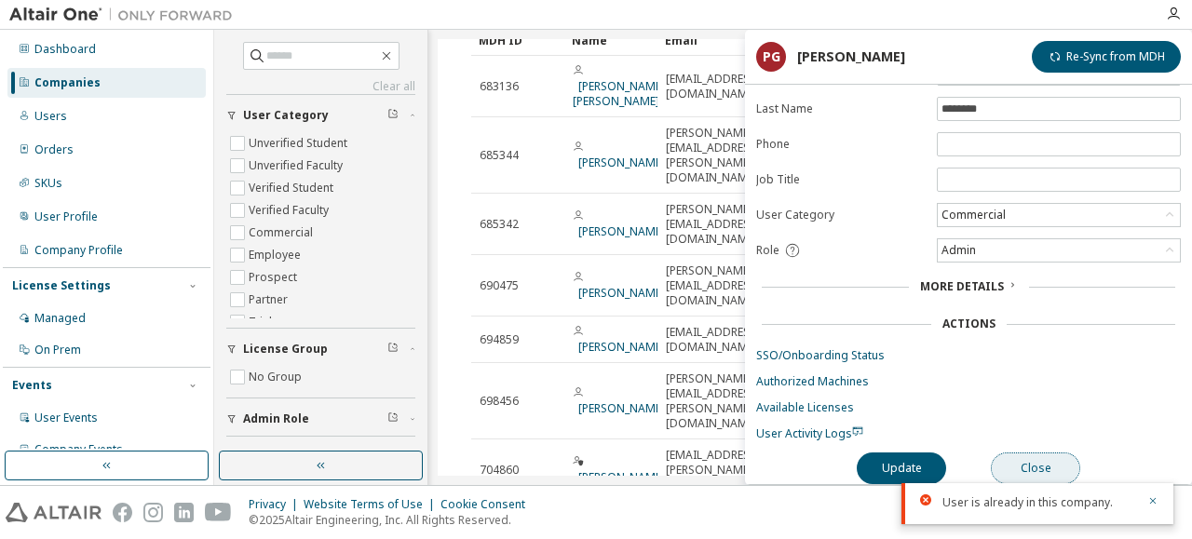
click at [1048, 458] on button "Close" at bounding box center [1035, 469] width 89 height 32
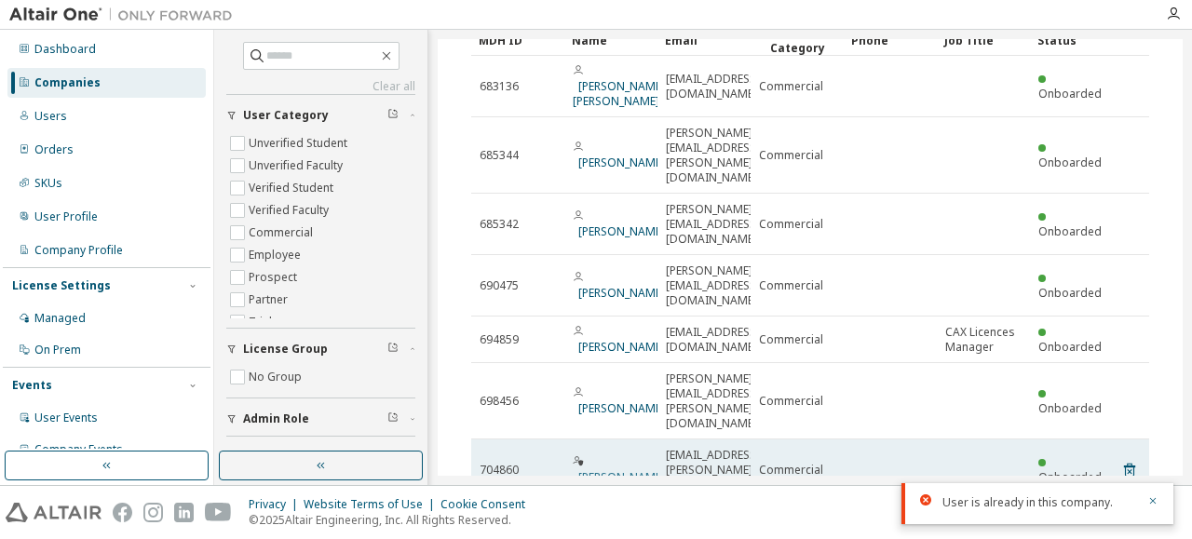
click at [603, 469] on link "Pascal GAUTHIER" at bounding box center [621, 477] width 87 height 16
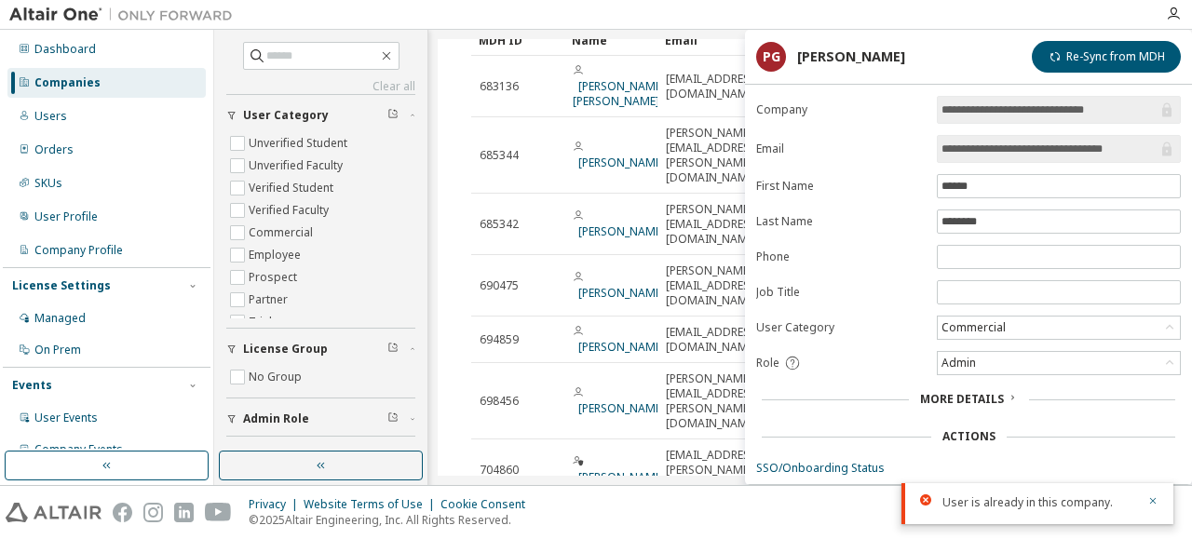
drag, startPoint x: 1142, startPoint y: 149, endPoint x: 906, endPoint y: 154, distance: 235.6
click at [906, 154] on form "**********" at bounding box center [968, 325] width 425 height 458
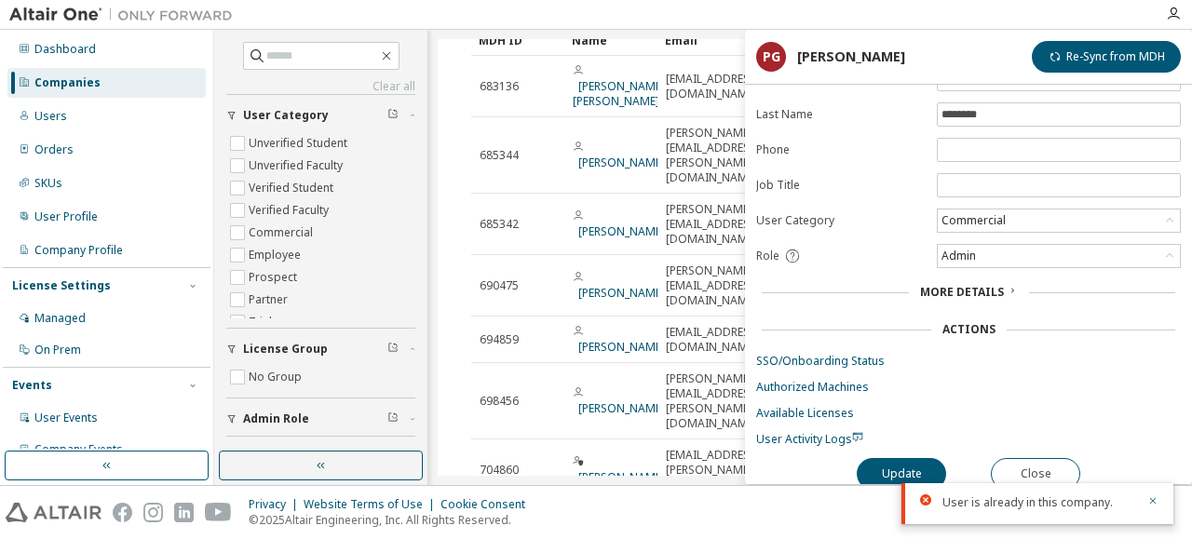
scroll to position [115, 0]
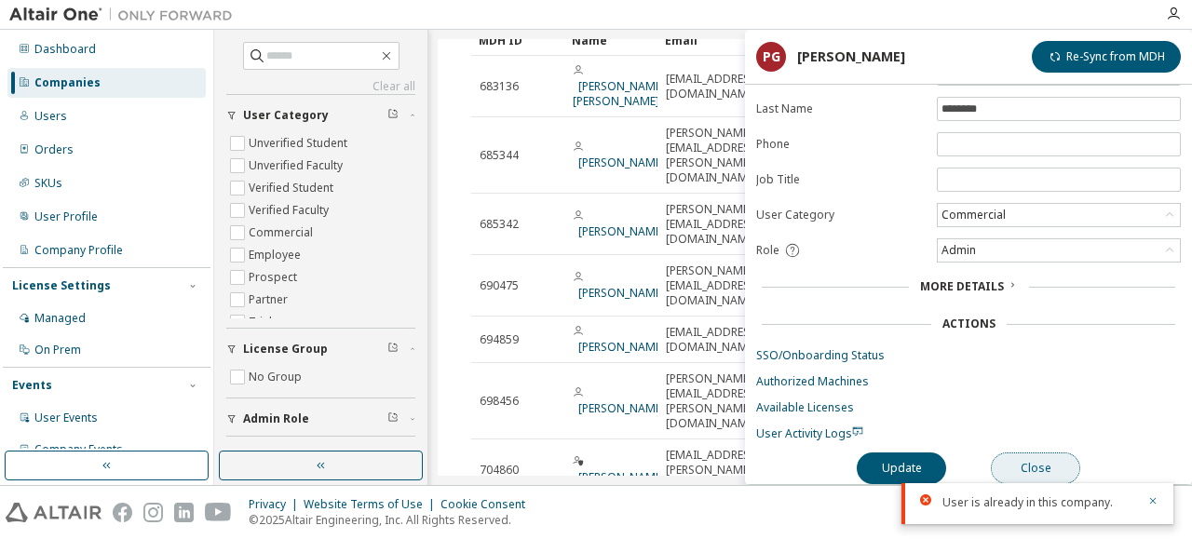
click at [1030, 455] on button "Close" at bounding box center [1035, 469] width 89 height 32
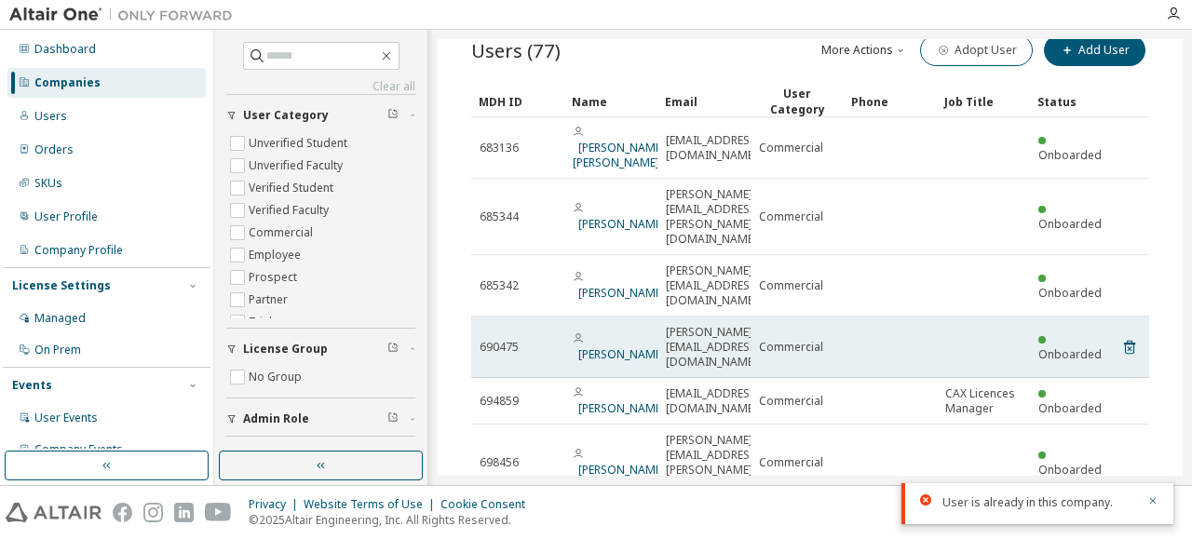
scroll to position [194, 0]
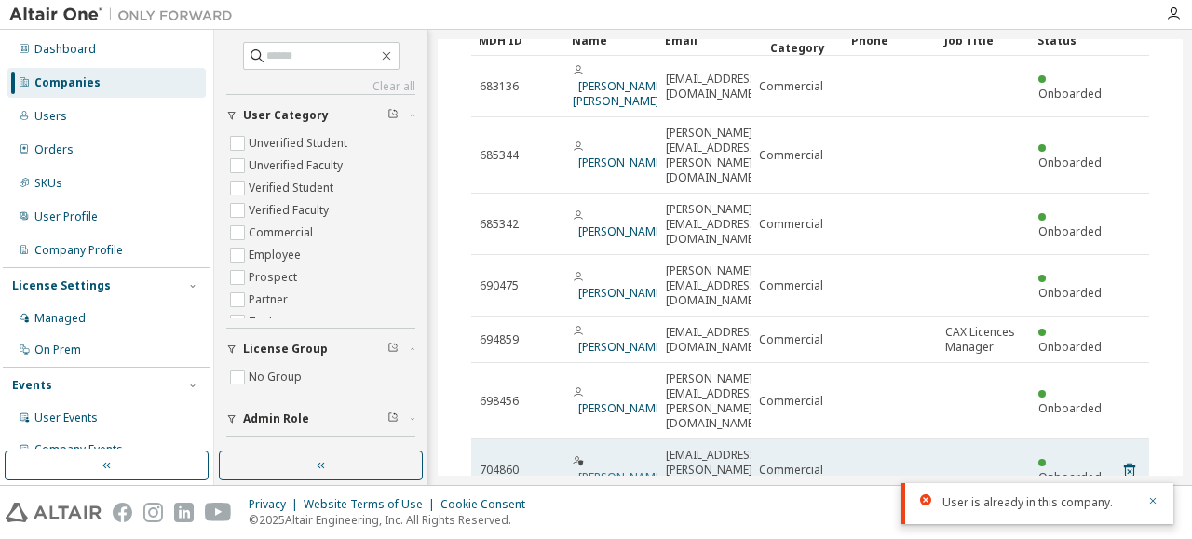
click at [589, 469] on link "Pascal GAUTHIER" at bounding box center [621, 477] width 87 height 16
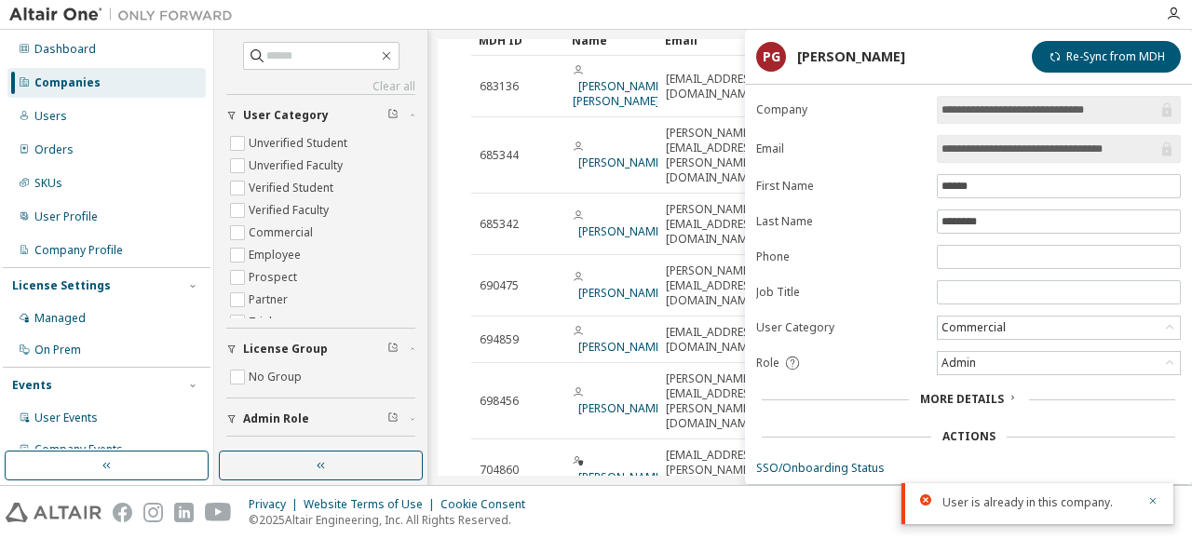
drag, startPoint x: 1142, startPoint y: 147, endPoint x: 932, endPoint y: 157, distance: 209.8
click at [932, 157] on form "**********" at bounding box center [968, 325] width 425 height 458
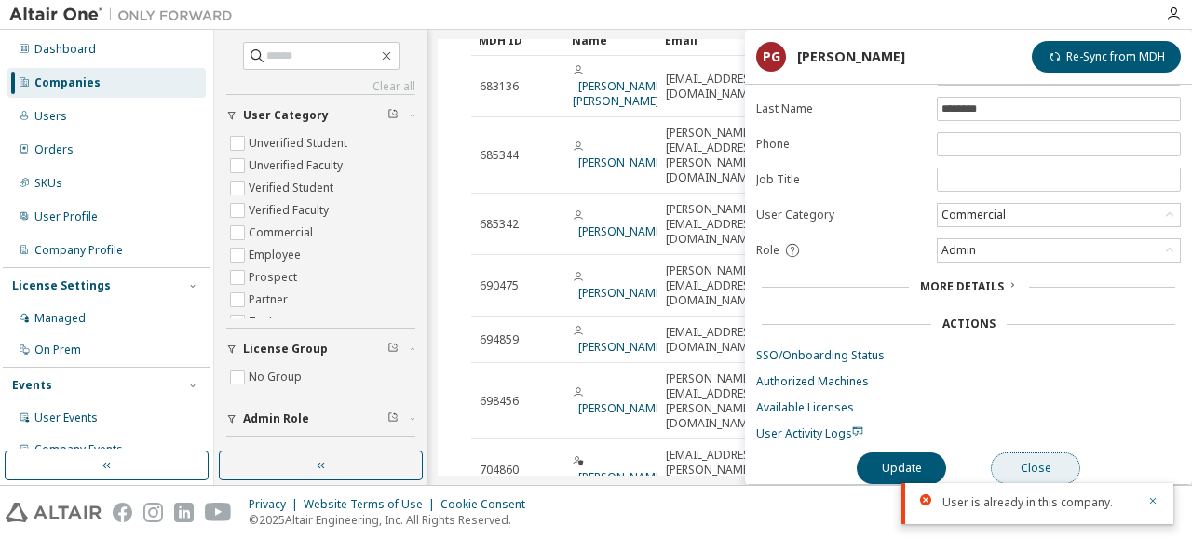
click at [1034, 458] on button "Close" at bounding box center [1035, 469] width 89 height 32
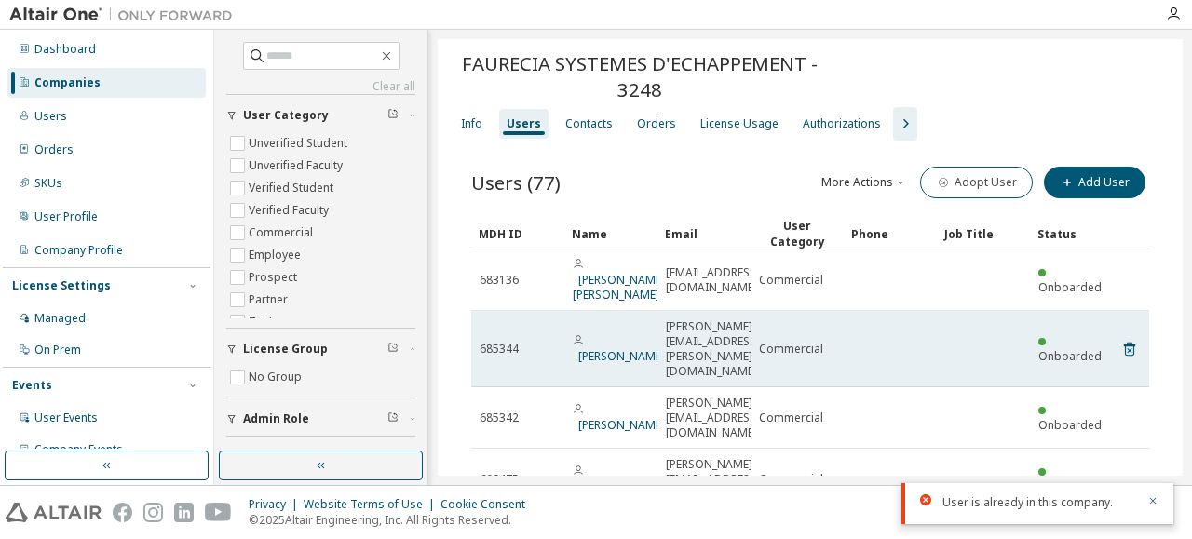
scroll to position [194, 0]
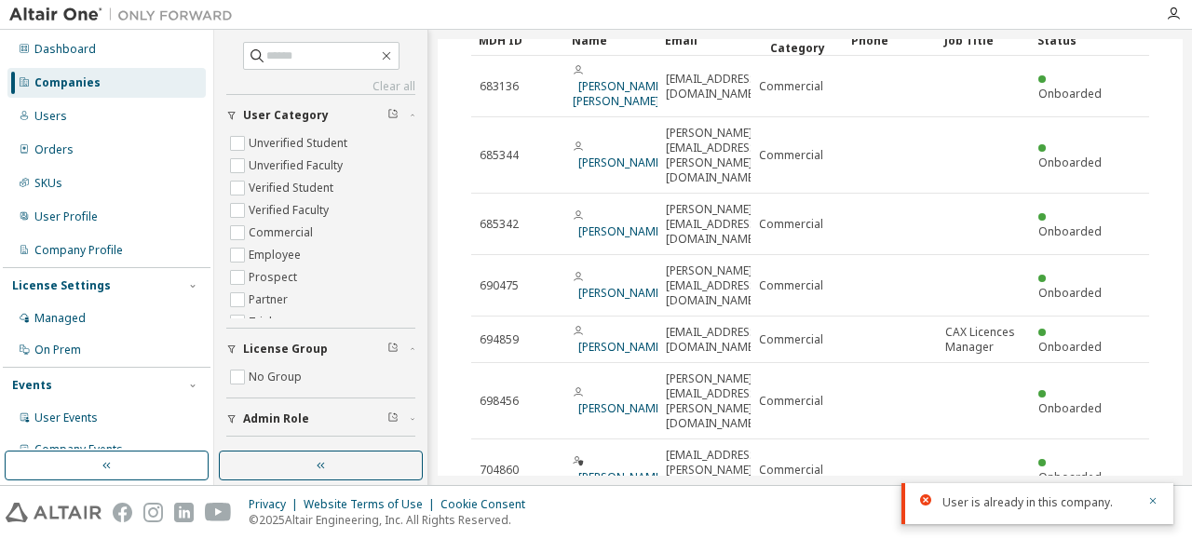
click at [1063, 512] on icon "button" at bounding box center [1073, 523] width 22 height 22
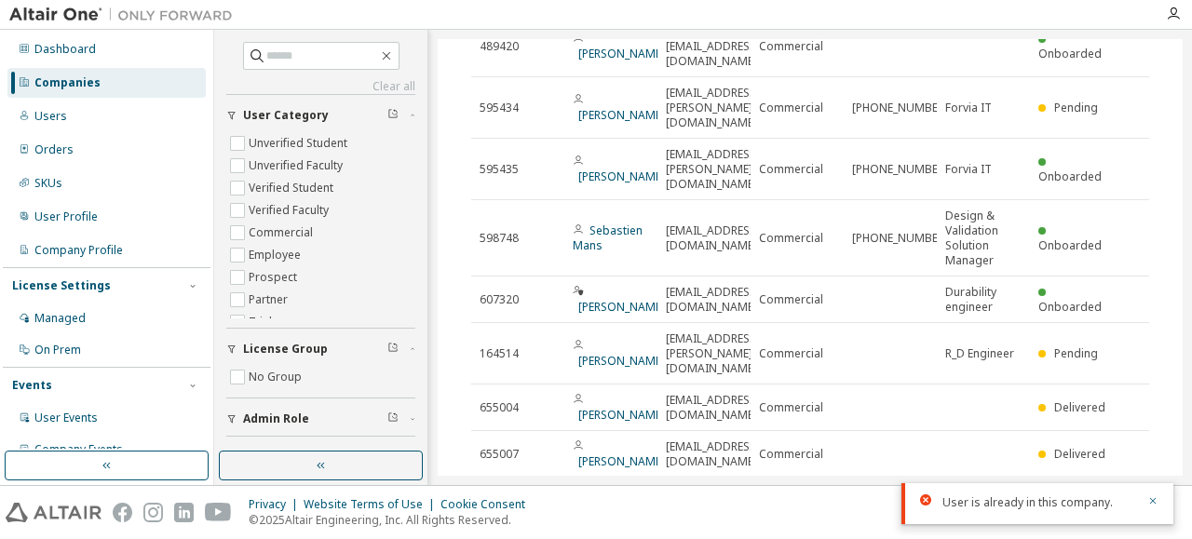
scroll to position [333, 0]
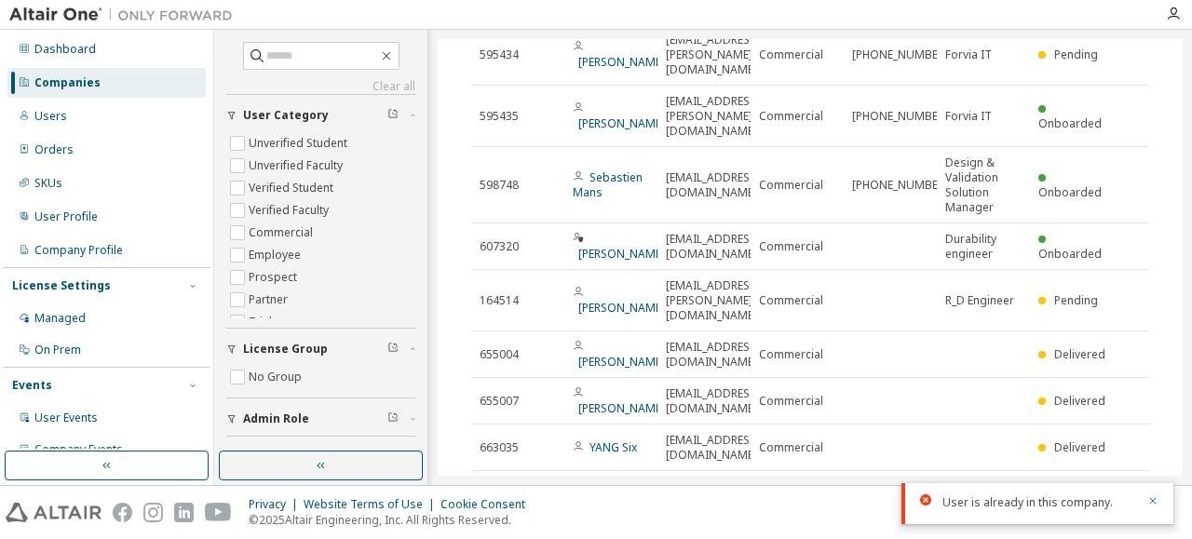
click at [1063, 482] on icon "button" at bounding box center [1073, 493] width 22 height 22
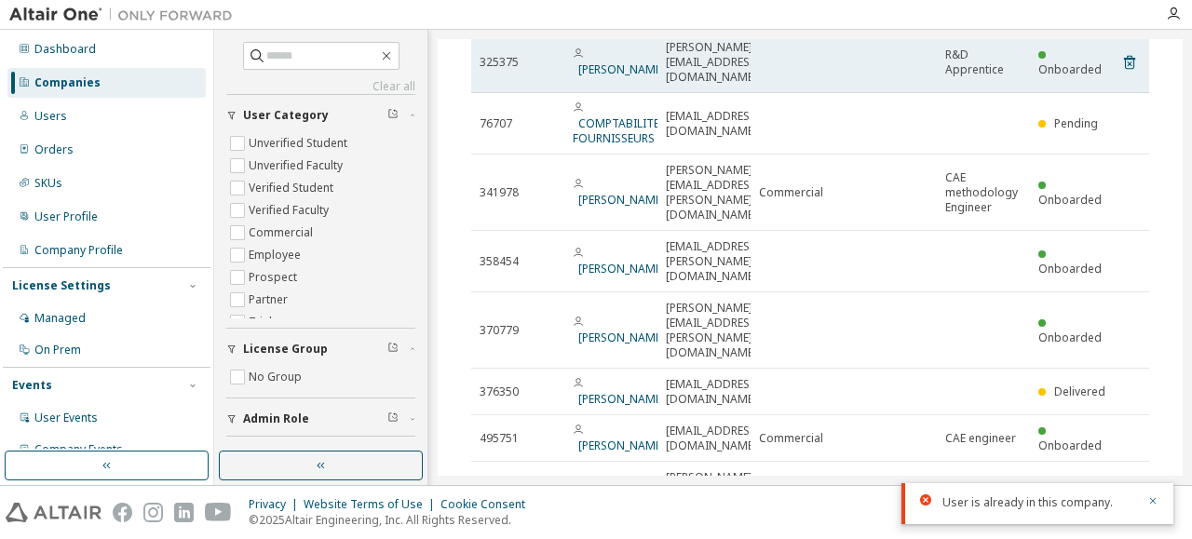
scroll to position [363, 0]
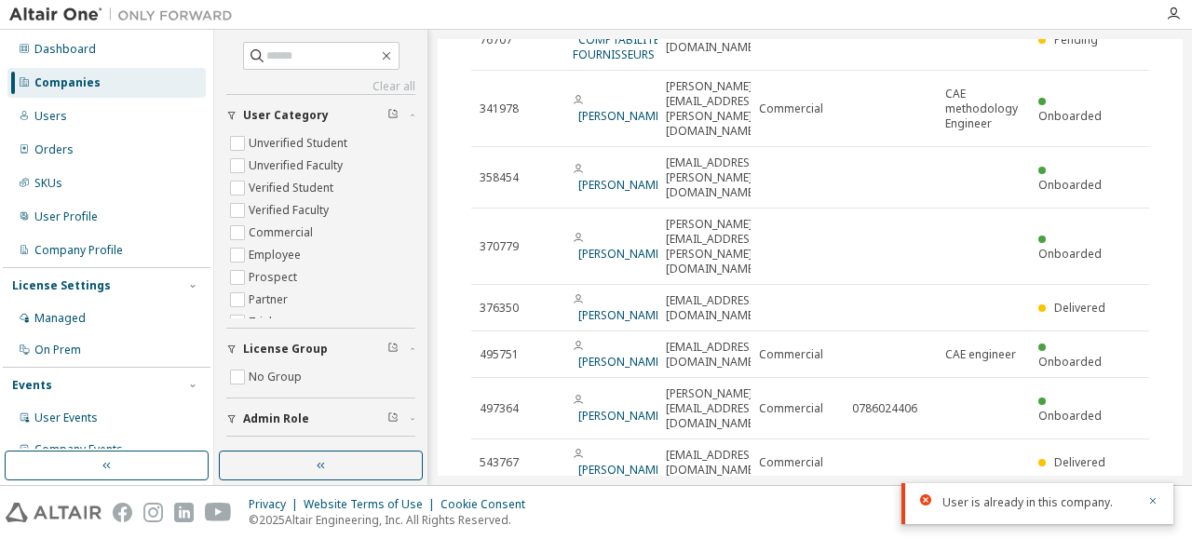
click at [1068, 497] on icon "button" at bounding box center [1073, 508] width 22 height 22
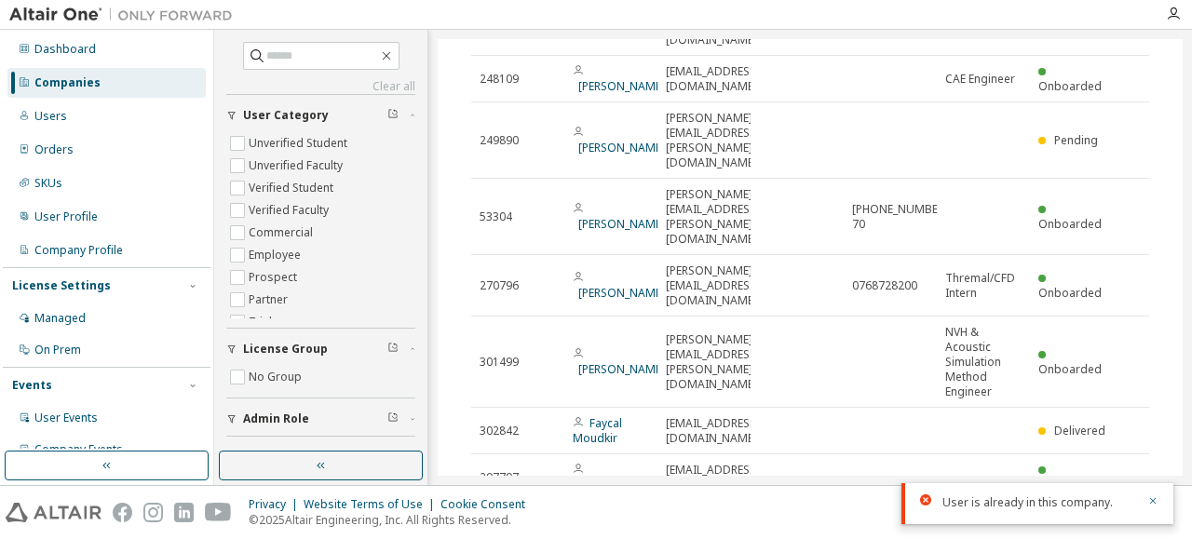
click at [1070, 519] on icon "button" at bounding box center [1073, 523] width 6 height 9
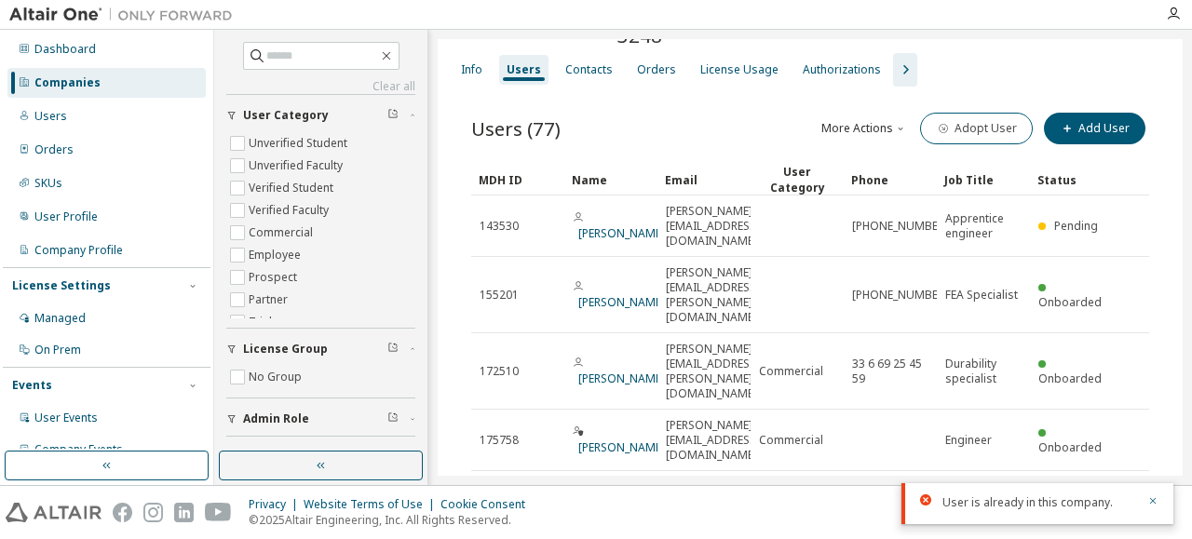
scroll to position [333, 0]
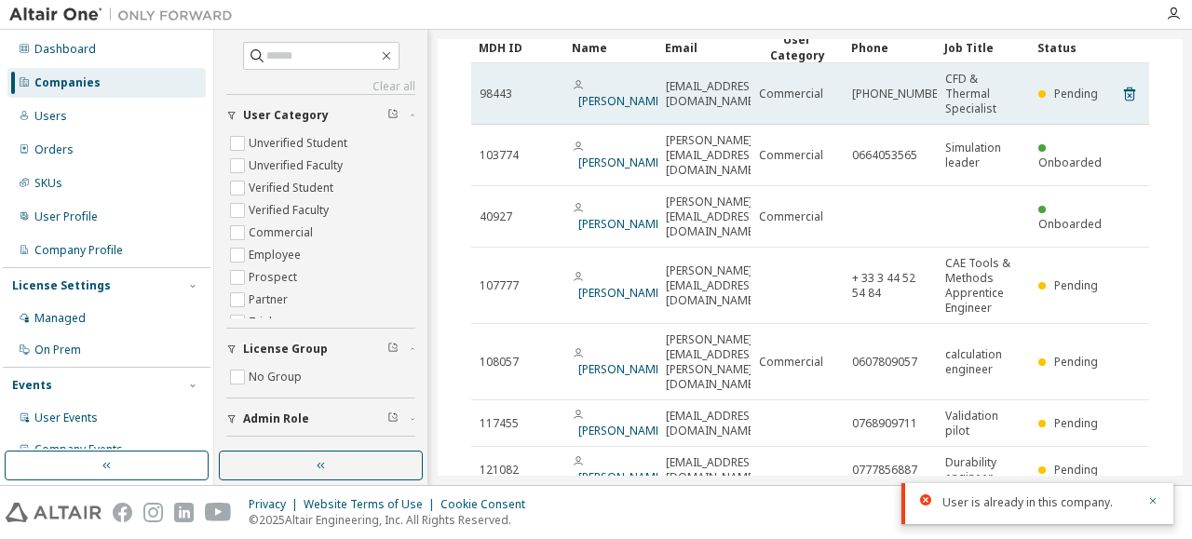
scroll to position [372, 0]
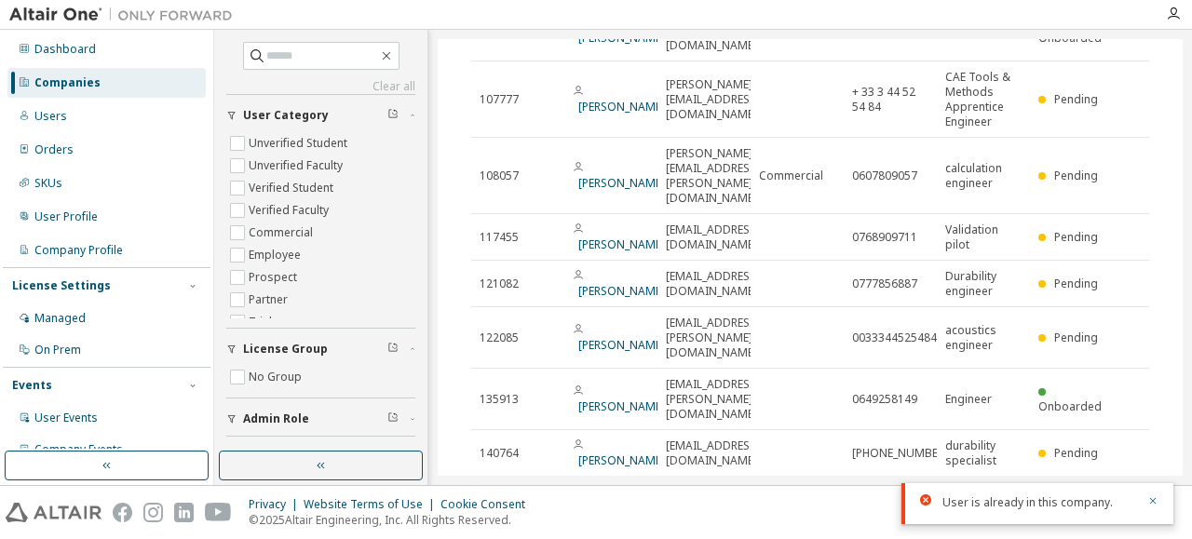
click at [1071, 488] on icon "button" at bounding box center [1073, 499] width 22 height 22
type input "*"
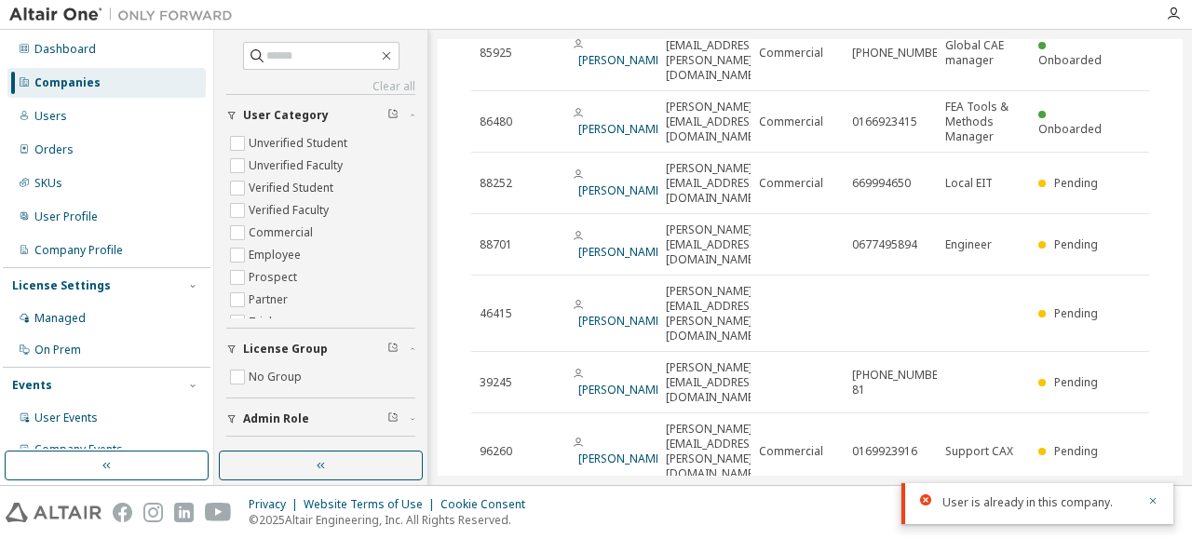
scroll to position [348, 0]
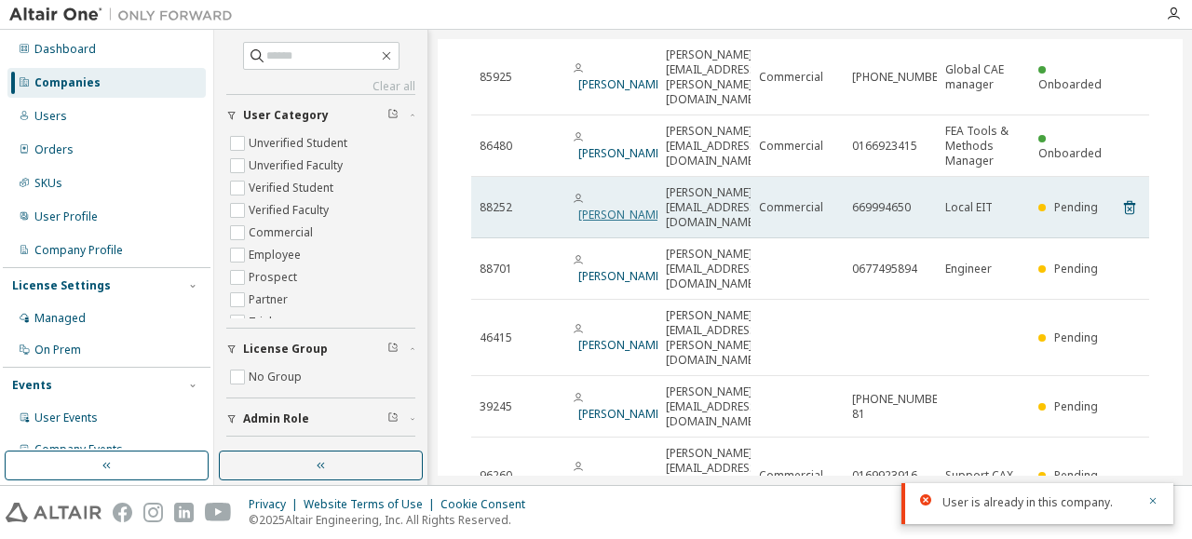
click at [609, 207] on link "Pascal GAUTHIER" at bounding box center [621, 215] width 87 height 16
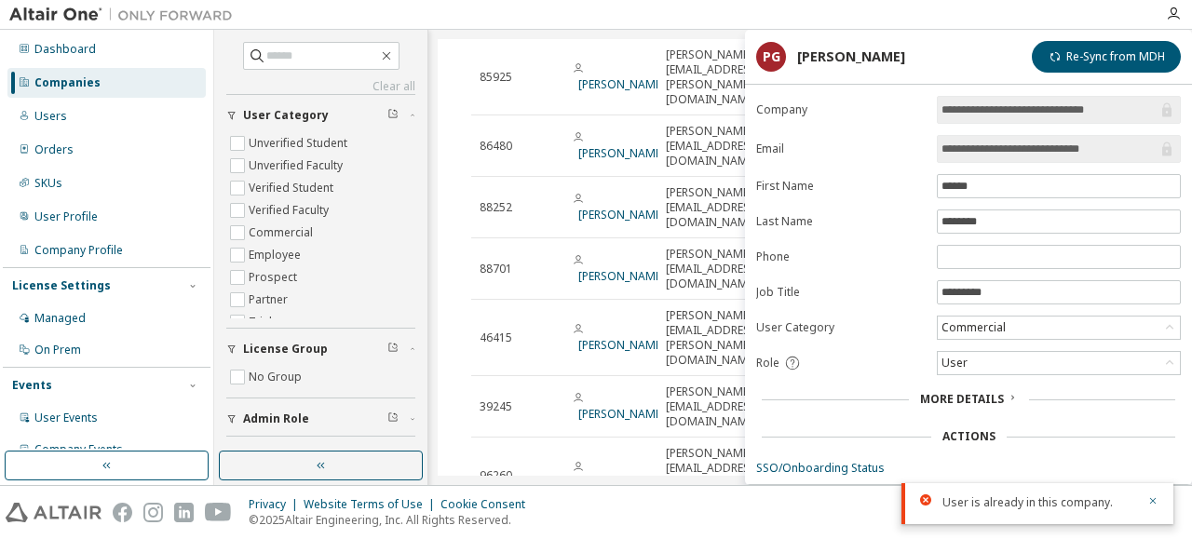
drag, startPoint x: 1117, startPoint y: 144, endPoint x: 897, endPoint y: 141, distance: 220.7
click at [897, 141] on form "**********" at bounding box center [968, 325] width 425 height 458
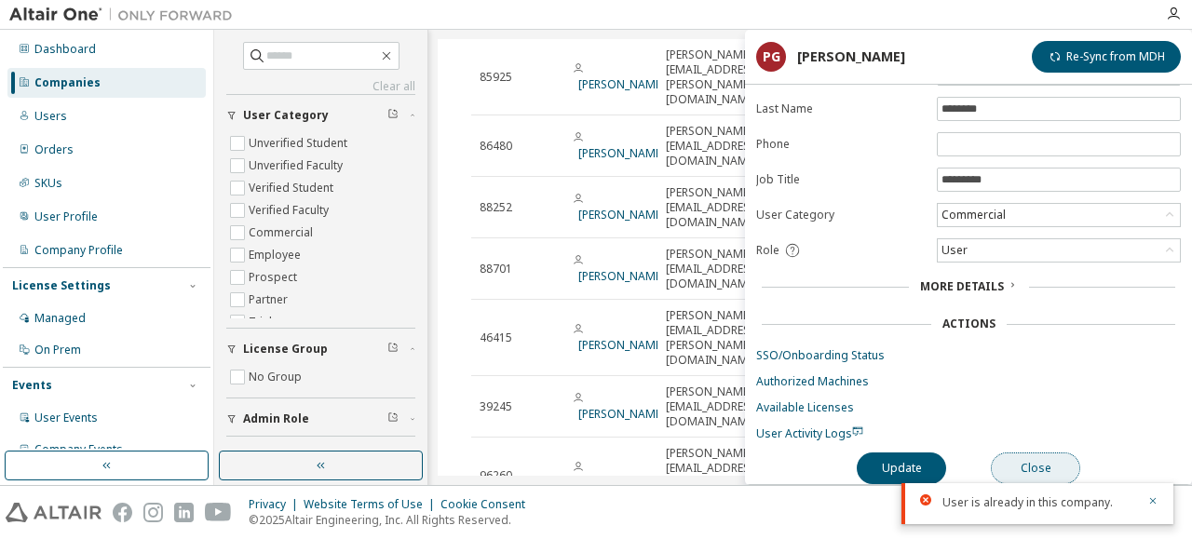
click at [1039, 453] on button "Close" at bounding box center [1035, 469] width 89 height 32
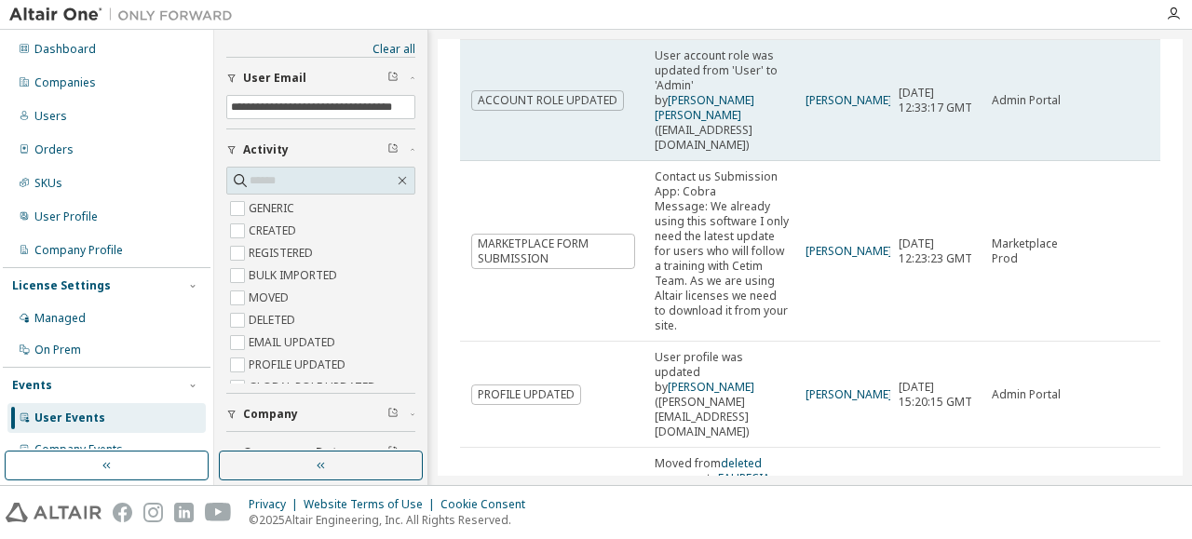
scroll to position [186, 0]
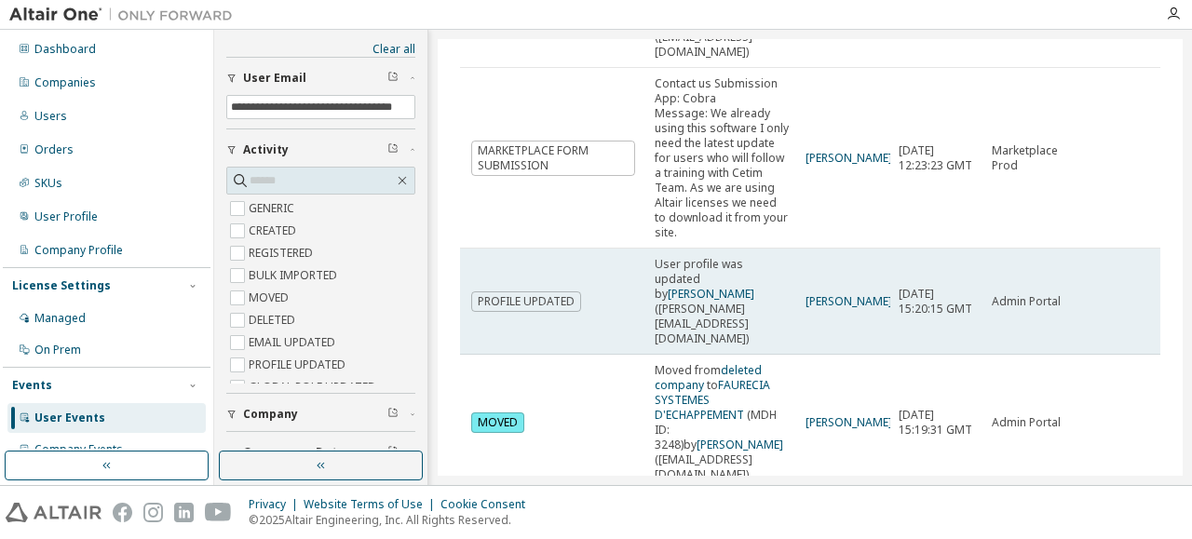
click at [1069, 249] on td "Admin Portal" at bounding box center [1029, 302] width 93 height 106
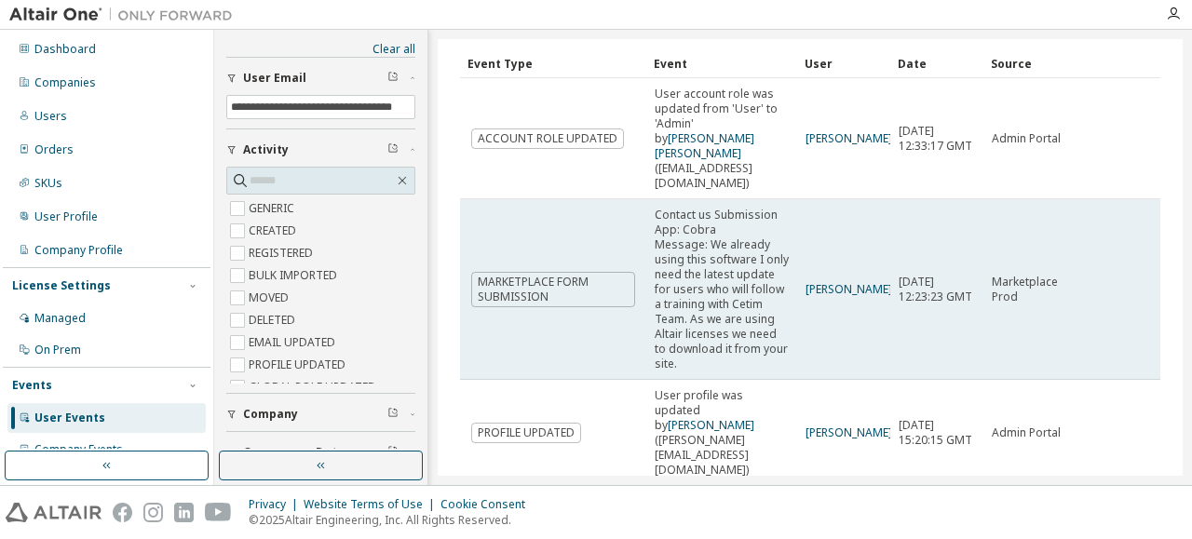
scroll to position [0, 0]
